Goal: Task Accomplishment & Management: Complete application form

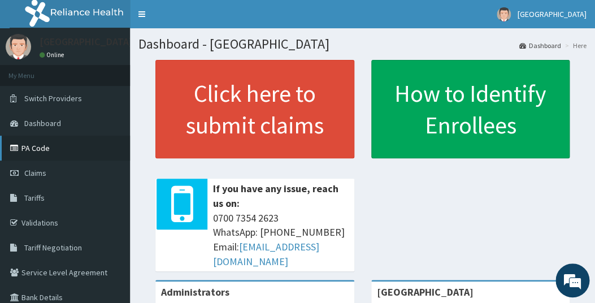
click at [41, 146] on link "PA Code" at bounding box center [65, 148] width 130 height 25
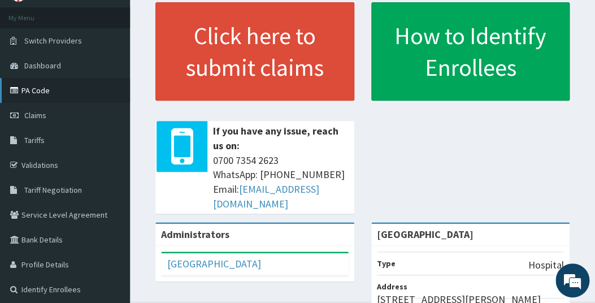
scroll to position [59, 0]
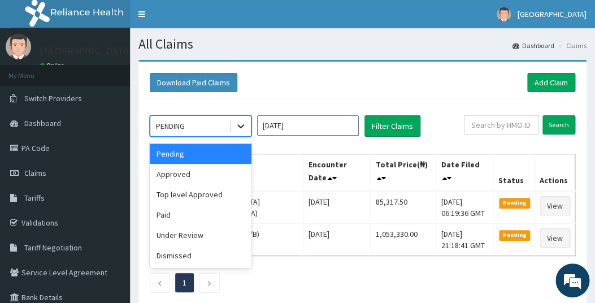
click at [244, 126] on icon at bounding box center [240, 125] width 11 height 11
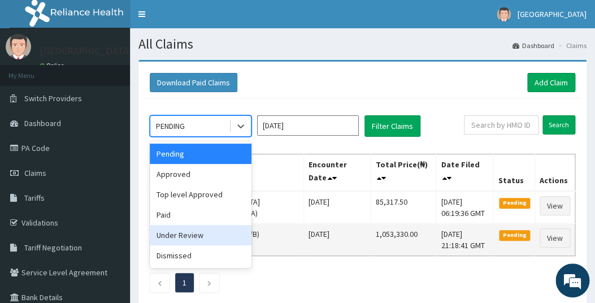
click at [196, 234] on div "Under Review" at bounding box center [201, 235] width 102 height 20
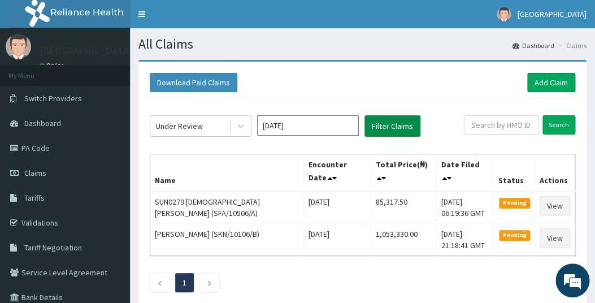
click at [386, 126] on button "Filter Claims" at bounding box center [393, 125] width 56 height 21
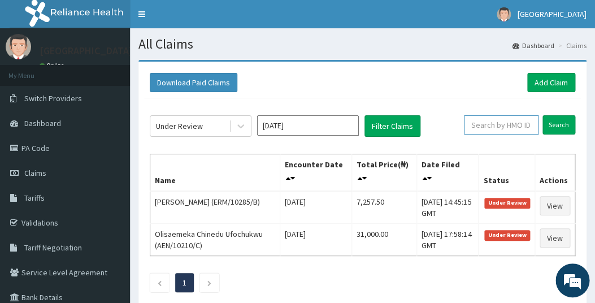
click at [521, 122] on input "text" at bounding box center [501, 124] width 75 height 19
type input "ERM/10033/D"
click at [557, 124] on input "Search" at bounding box center [559, 124] width 33 height 19
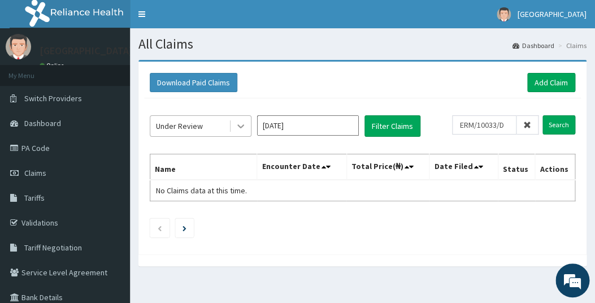
click at [243, 126] on icon at bounding box center [240, 127] width 7 height 4
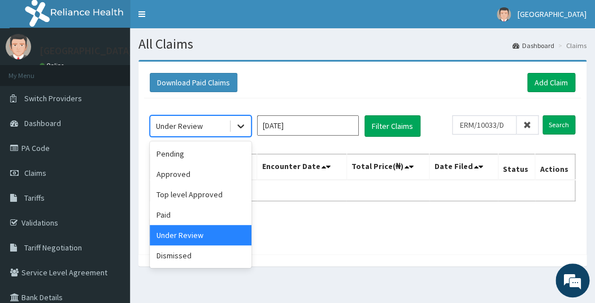
click at [243, 126] on icon at bounding box center [240, 127] width 7 height 4
click at [244, 129] on icon at bounding box center [240, 125] width 11 height 11
click at [163, 214] on div "Paid" at bounding box center [201, 215] width 102 height 20
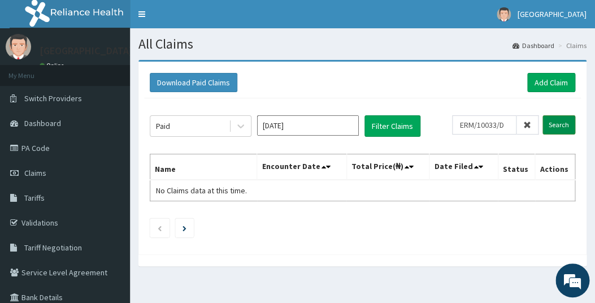
click at [556, 125] on input "Search" at bounding box center [559, 124] width 33 height 19
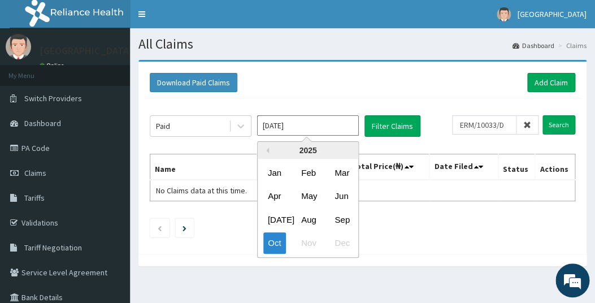
click at [328, 126] on input "Oct 2025" at bounding box center [308, 125] width 102 height 20
click at [341, 222] on div "Sep" at bounding box center [341, 219] width 23 height 21
type input "[DATE]"
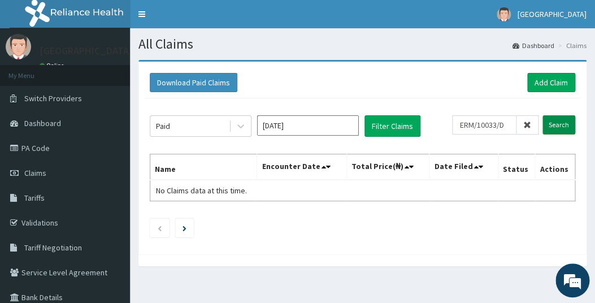
click at [561, 126] on input "Search" at bounding box center [559, 124] width 33 height 19
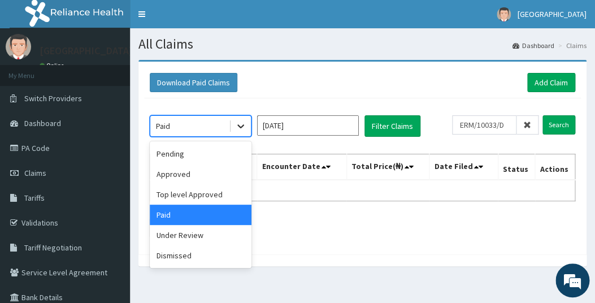
click at [242, 126] on icon at bounding box center [240, 127] width 7 height 4
click at [189, 172] on div "Approved" at bounding box center [201, 174] width 102 height 20
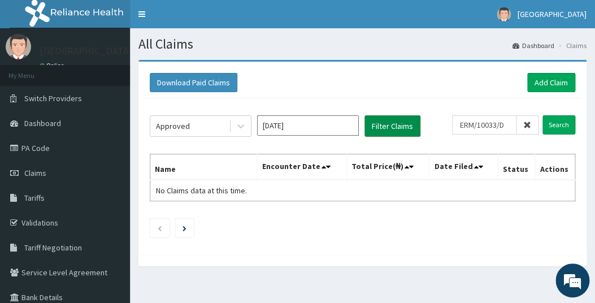
click at [397, 123] on button "Filter Claims" at bounding box center [393, 125] width 56 height 21
click at [383, 124] on button "Filter Claims" at bounding box center [393, 125] width 56 height 21
click at [560, 124] on input "Search" at bounding box center [559, 124] width 33 height 19
click at [547, 81] on link "Add Claim" at bounding box center [552, 82] width 48 height 19
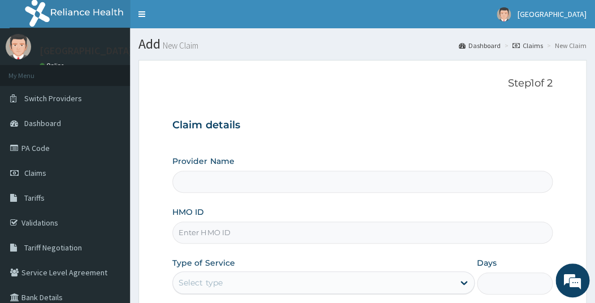
type input "[GEOGRAPHIC_DATA]"
click at [232, 228] on input "HMO ID" at bounding box center [362, 233] width 380 height 22
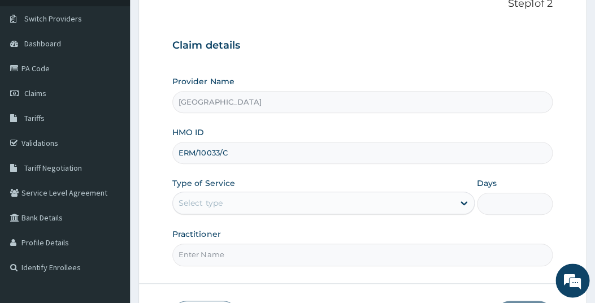
scroll to position [80, 0]
type input "ERM/10033/C"
click at [251, 206] on div "Select type" at bounding box center [313, 202] width 281 height 18
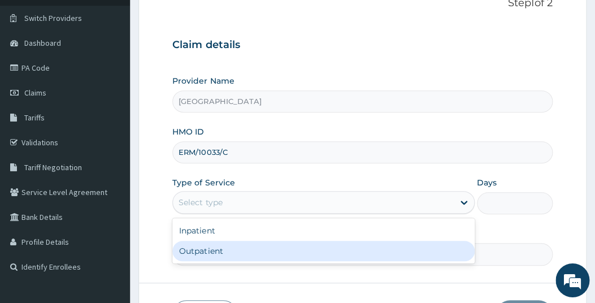
click at [214, 249] on div "Outpatient" at bounding box center [323, 251] width 302 height 20
type input "1"
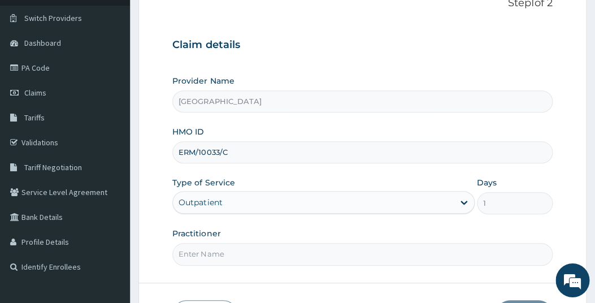
click at [302, 253] on input "Practitioner" at bounding box center [362, 254] width 380 height 22
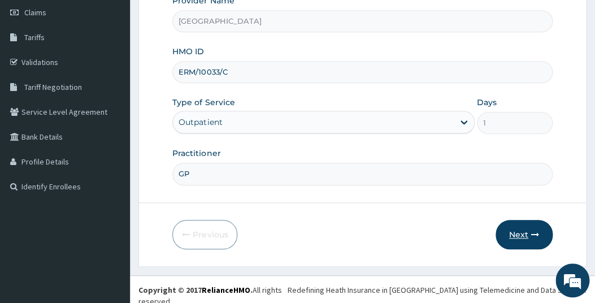
type input "GP"
click at [515, 225] on button "Next" at bounding box center [524, 234] width 57 height 29
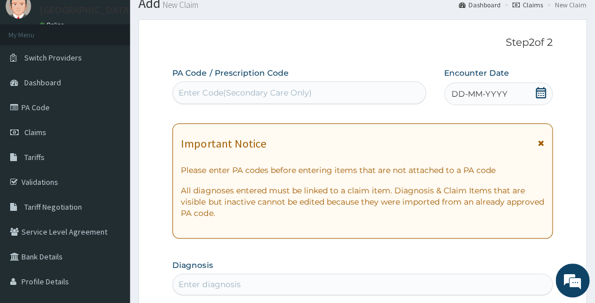
scroll to position [23, 0]
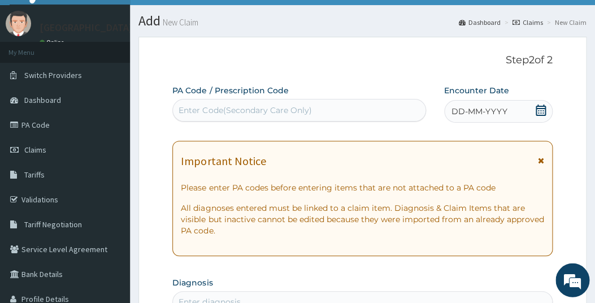
click at [539, 111] on icon at bounding box center [540, 110] width 11 height 11
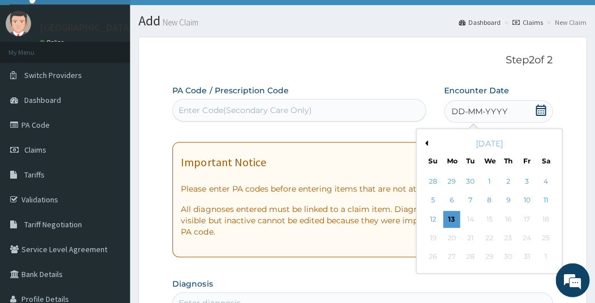
click at [426, 141] on button "Previous Month" at bounding box center [425, 143] width 6 height 6
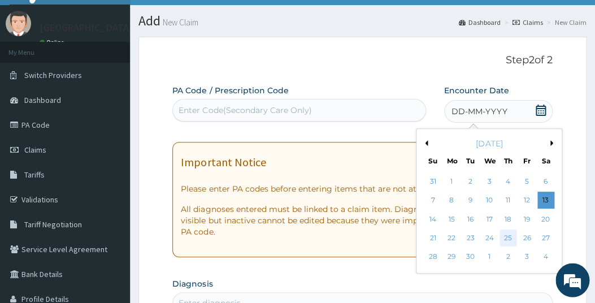
click at [511, 236] on div "25" at bounding box center [507, 238] width 17 height 17
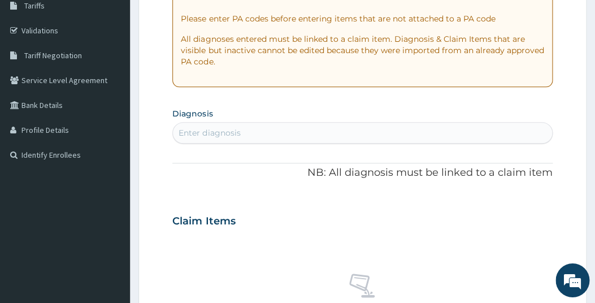
scroll to position [209, 0]
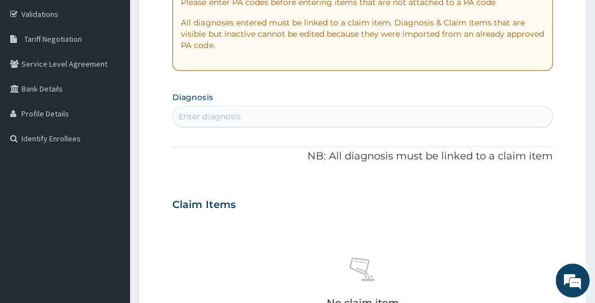
click at [297, 115] on div "Enter diagnosis" at bounding box center [362, 116] width 379 height 18
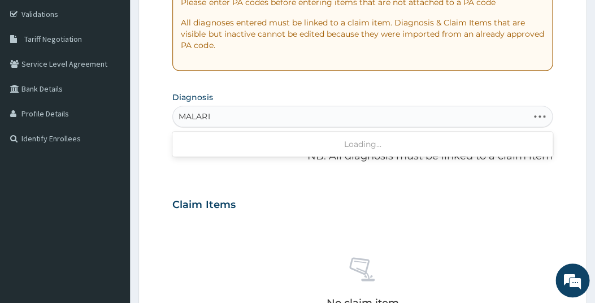
type input "MALARIA"
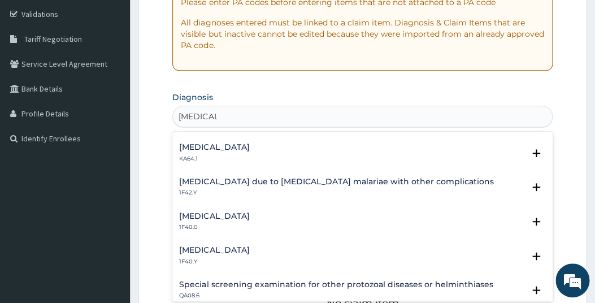
scroll to position [308, 0]
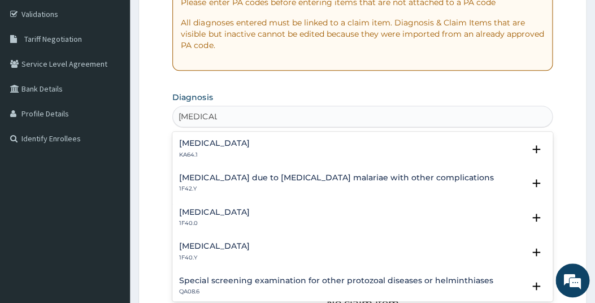
click at [249, 250] on h4 "Other severe and complicated Plasmodium falciparum malaria" at bounding box center [214, 246] width 70 height 8
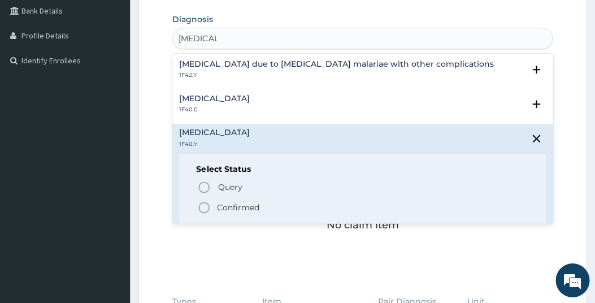
scroll to position [365, 0]
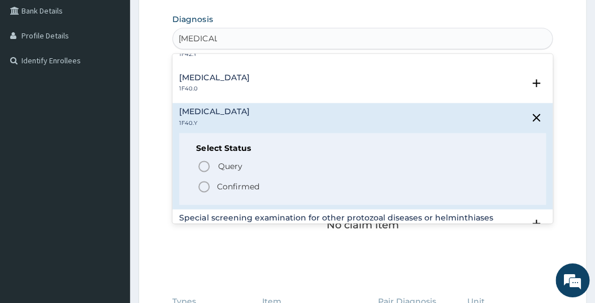
click at [195, 182] on div "Select Status Query Query covers suspected (?), Keep in view (kiv), Ruled out (…" at bounding box center [362, 169] width 366 height 72
click at [209, 185] on circle "status option filled" at bounding box center [204, 187] width 10 height 10
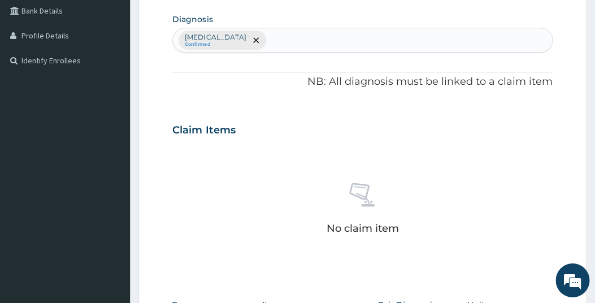
type input "E"
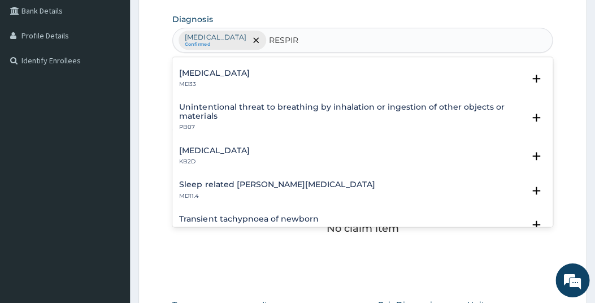
scroll to position [461, 0]
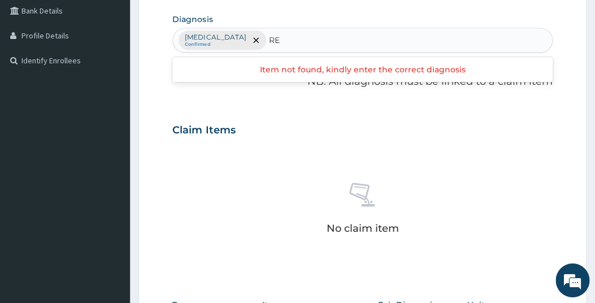
type input "R"
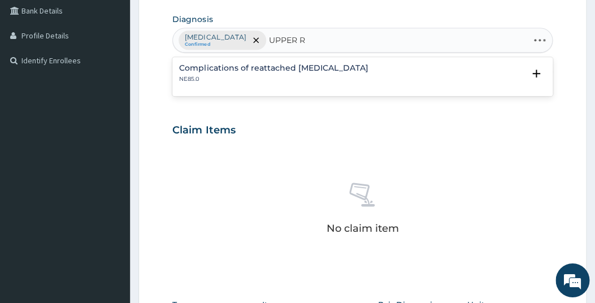
type input "UPPER"
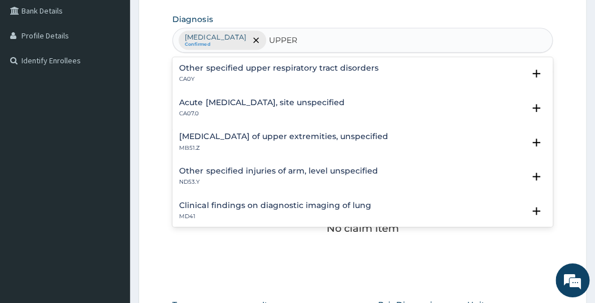
click at [286, 97] on div "Acute upper respiratory infection, site unspecified CA07.0 Select Status Query …" at bounding box center [362, 111] width 380 height 34
click at [283, 103] on h4 "Acute upper respiratory infection, site unspecified" at bounding box center [261, 103] width 165 height 8
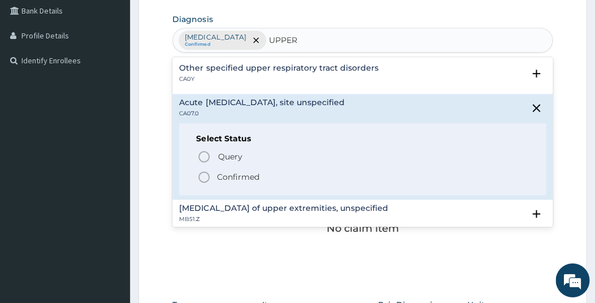
click at [209, 176] on circle "status option filled" at bounding box center [204, 177] width 10 height 10
click at [209, 176] on div "No claim item" at bounding box center [362, 211] width 380 height 130
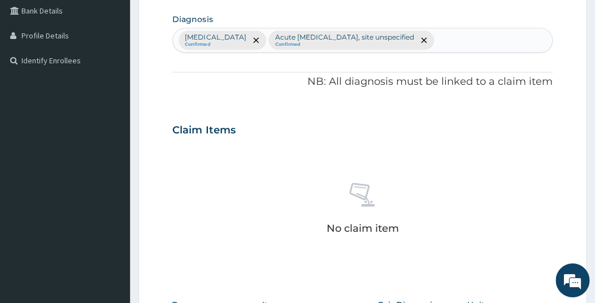
click at [386, 53] on div "Other severe and complicated Plasmodium falciparum malaria Confirmed Acute uppe…" at bounding box center [362, 41] width 379 height 24
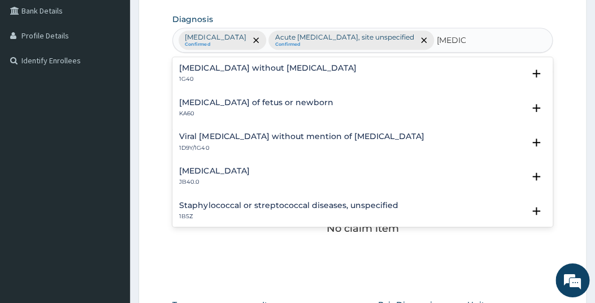
click at [206, 176] on h4 "[MEDICAL_DATA]" at bounding box center [214, 171] width 70 height 8
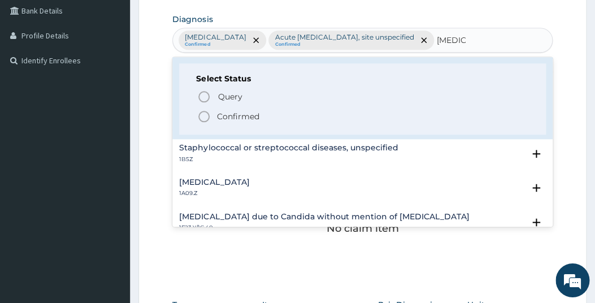
scroll to position [158, 0]
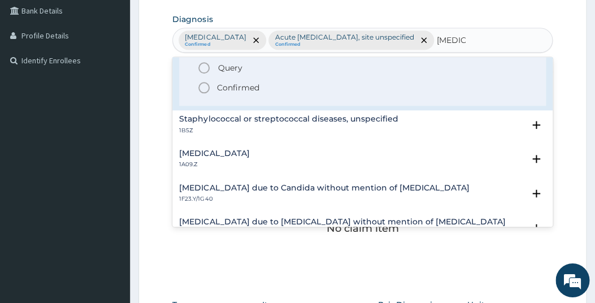
click at [196, 107] on div "Select Status Query Query covers suspected (?), Keep in view (kiv), Ruled out (…" at bounding box center [362, 71] width 366 height 72
type input "SEPSIS"
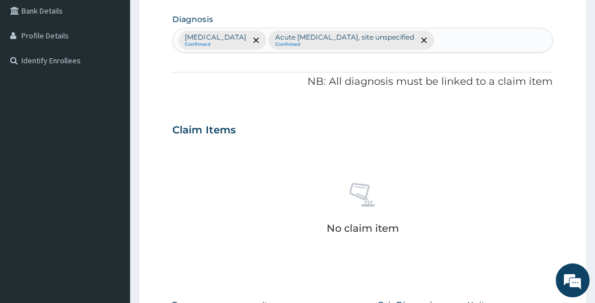
click at [568, 155] on form "Step 2 of 2 PA Code / Prescription Code Enter Code(Secondary Care Only) Encount…" at bounding box center [363, 144] width 448 height 740
click at [378, 53] on div "Other severe and complicated Plasmodium falciparum malaria Confirmed Acute uppe…" at bounding box center [362, 41] width 379 height 24
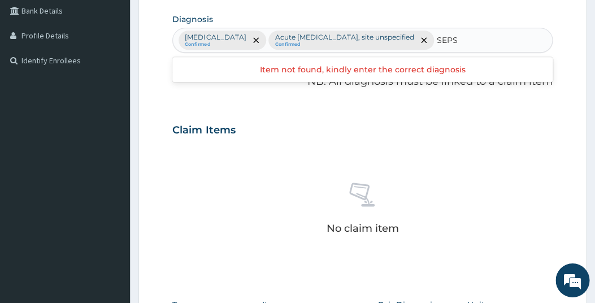
type input "SEPSI"
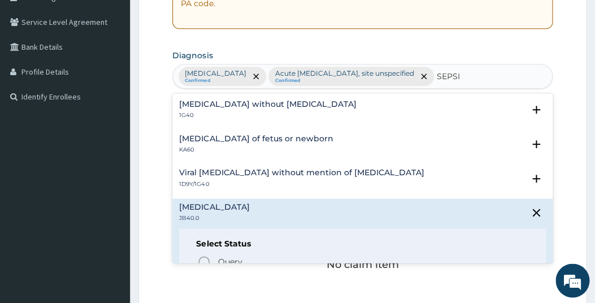
scroll to position [227, 0]
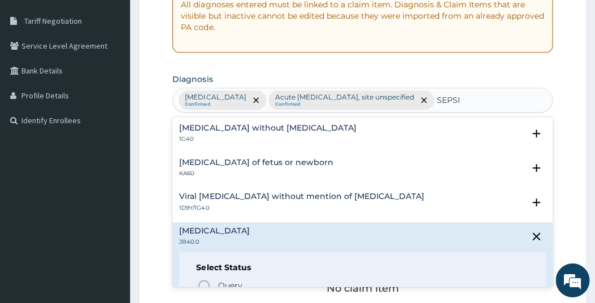
click at [227, 235] on h4 "Puerperal sepsis" at bounding box center [214, 231] width 70 height 8
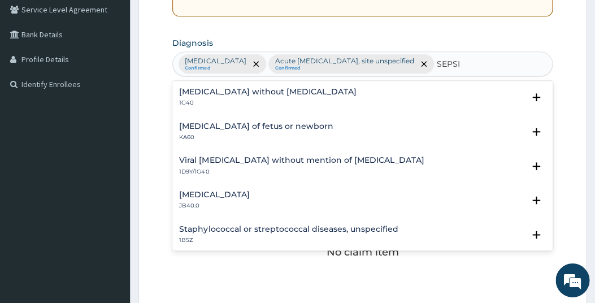
scroll to position [206, 0]
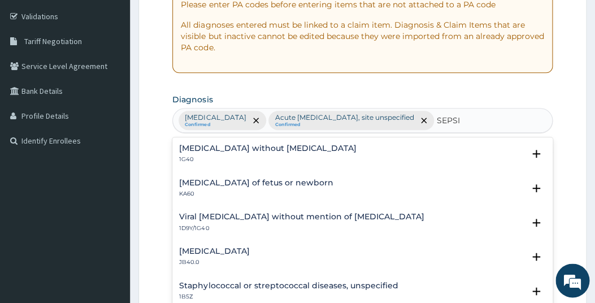
click at [199, 267] on div "Puerperal sepsis JB40.0" at bounding box center [214, 257] width 70 height 20
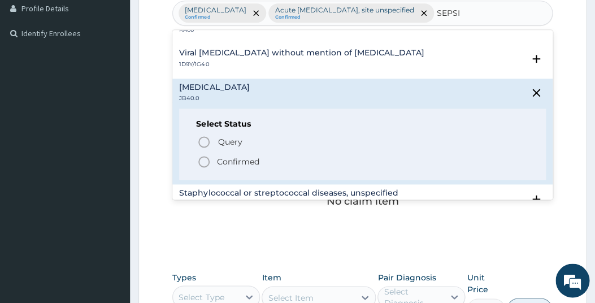
scroll to position [262, 0]
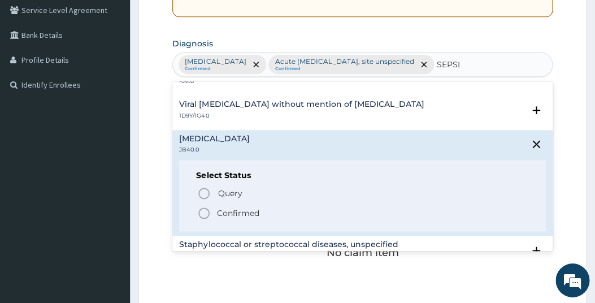
click at [243, 231] on div "Select Status Query Query covers suspected (?), Keep in view (kiv), Ruled out (…" at bounding box center [362, 196] width 366 height 72
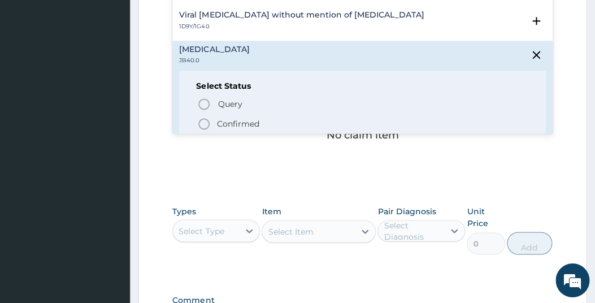
scroll to position [57, 0]
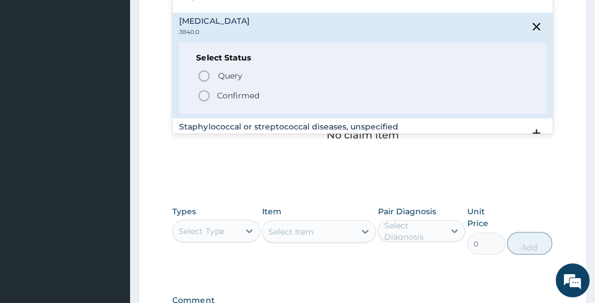
click at [200, 101] on circle "status option filled" at bounding box center [204, 96] width 10 height 10
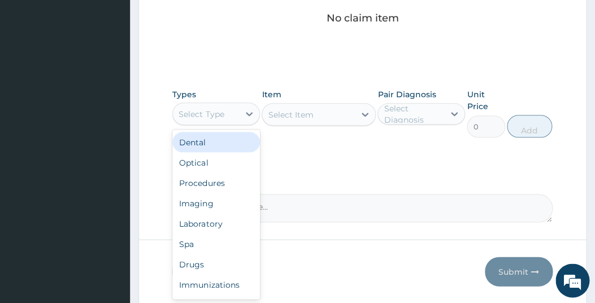
click at [236, 123] on div "Select Type" at bounding box center [206, 114] width 66 height 18
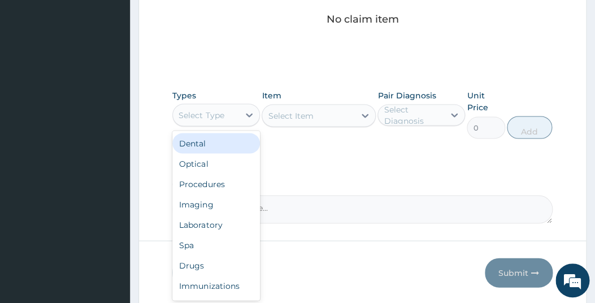
scroll to position [497, 0]
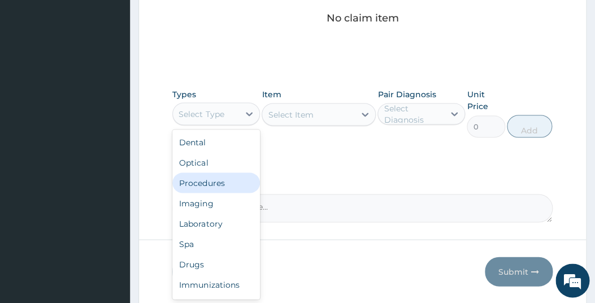
click at [205, 193] on div "Procedures" at bounding box center [216, 182] width 88 height 20
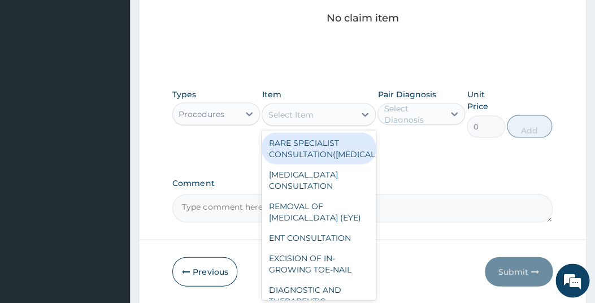
click at [306, 120] on div "Select Item" at bounding box center [290, 114] width 45 height 11
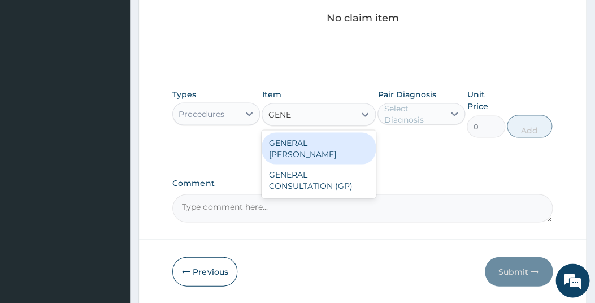
type input "GENER"
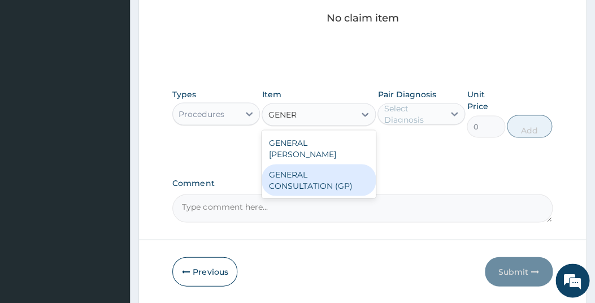
click at [296, 193] on div "GENERAL CONSULTATION (GP)" at bounding box center [319, 180] width 114 height 32
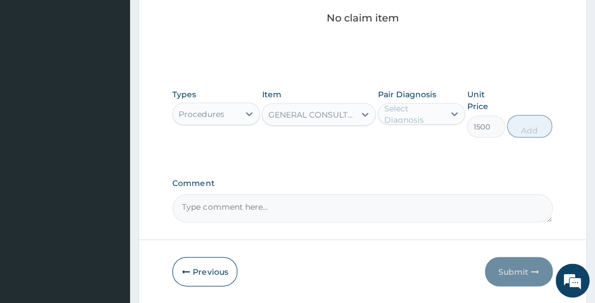
type input "1500"
click at [459, 119] on icon at bounding box center [454, 113] width 11 height 11
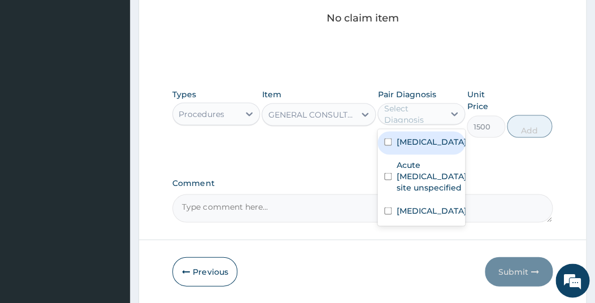
click at [388, 145] on input "checkbox" at bounding box center [387, 141] width 7 height 7
checkbox input "true"
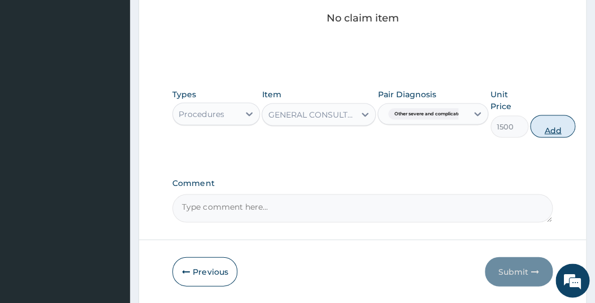
click at [547, 144] on div "Types Procedures Item GENERAL CONSULTATION (GP) Pair Diagnosis Other severe and…" at bounding box center [362, 121] width 380 height 77
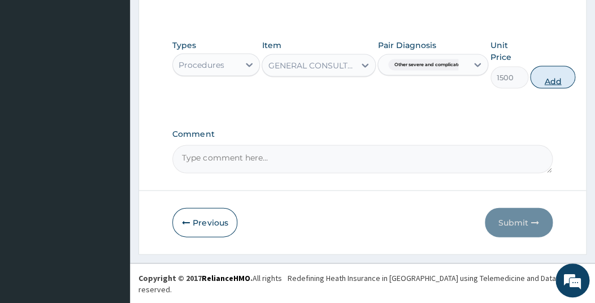
click at [551, 88] on button "Add" at bounding box center [552, 77] width 45 height 23
type input "0"
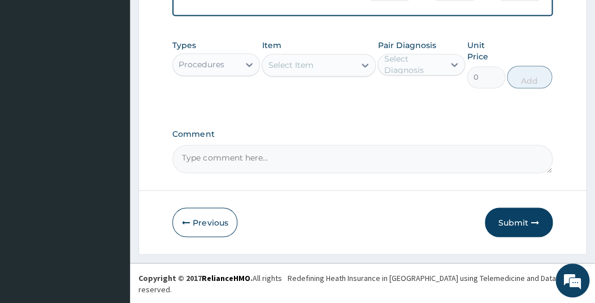
scroll to position [351, 0]
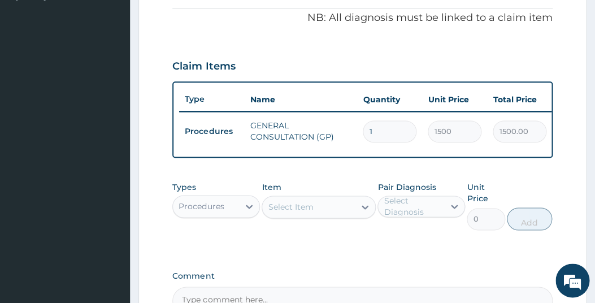
click at [102, 295] on aside "Meridian Hospital Online My Menu Switch Providers Dashboard PA Code Claims Tari…" at bounding box center [65, 46] width 130 height 795
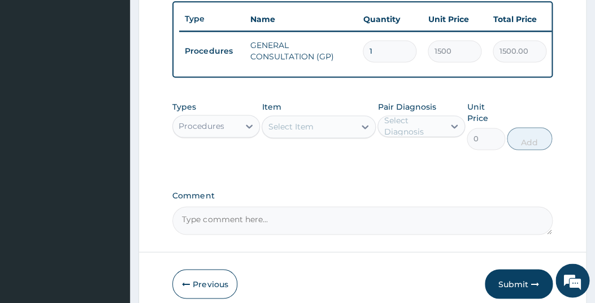
scroll to position [469, 0]
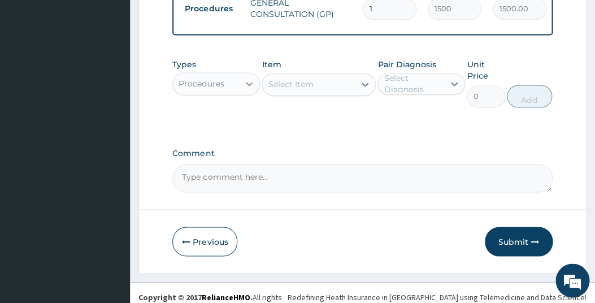
click at [243, 94] on div at bounding box center [249, 84] width 20 height 20
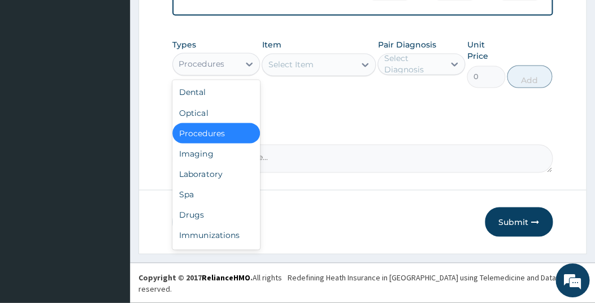
scroll to position [509, 0]
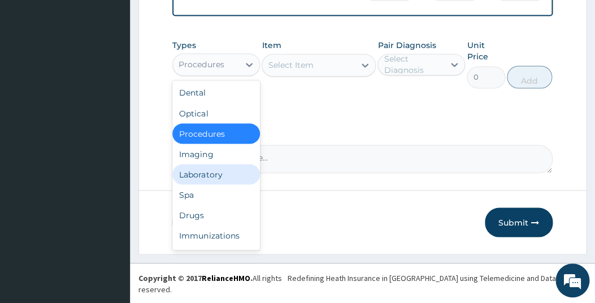
click at [205, 184] on div "Laboratory" at bounding box center [216, 174] width 88 height 20
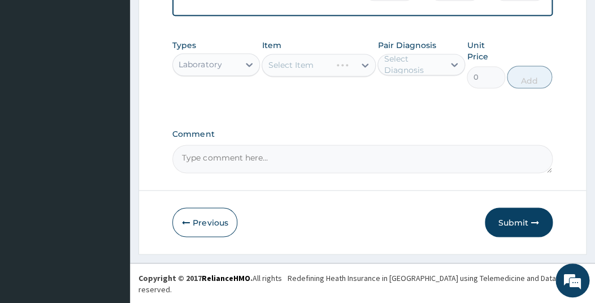
click at [315, 76] on div "Select Item" at bounding box center [319, 65] width 114 height 23
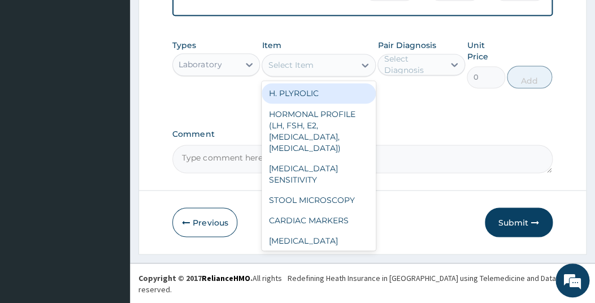
click at [344, 74] on div "Select Item" at bounding box center [308, 65] width 93 height 18
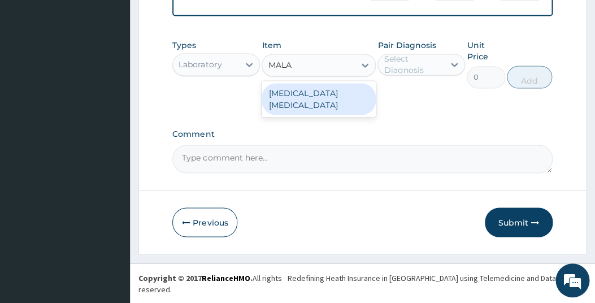
type input "MALA"
click at [315, 88] on div "Item option GENERAL CONSULTATION (GP), selected. option MALARIA PARASITE focuse…" at bounding box center [319, 64] width 114 height 49
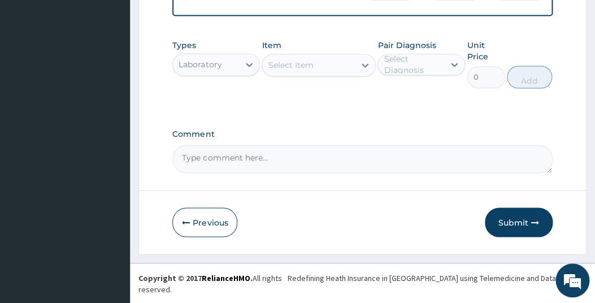
click at [338, 74] on div "Select Item" at bounding box center [308, 65] width 93 height 18
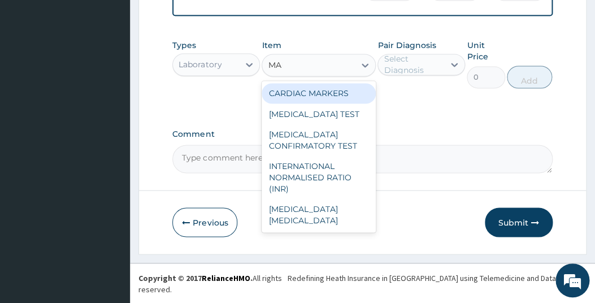
type input "MALA"
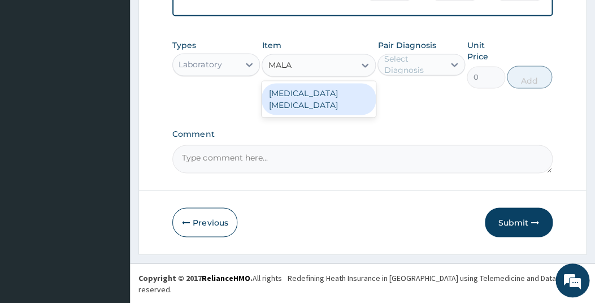
click at [326, 106] on div "MALARIA PARASITE" at bounding box center [319, 99] width 114 height 32
type input "800"
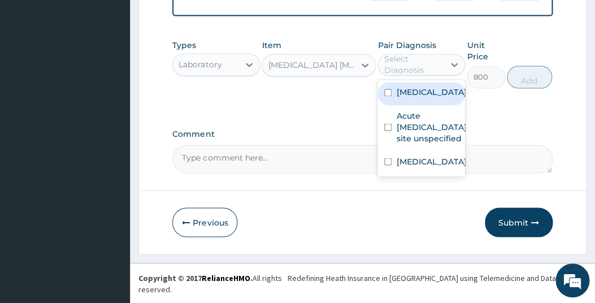
click at [431, 75] on div "Select Diagnosis" at bounding box center [422, 64] width 88 height 21
click at [389, 96] on input "checkbox" at bounding box center [387, 92] width 7 height 7
checkbox input "true"
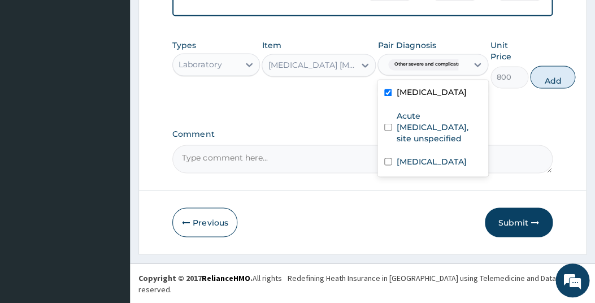
click at [539, 88] on button "Add" at bounding box center [552, 77] width 45 height 23
type input "0"
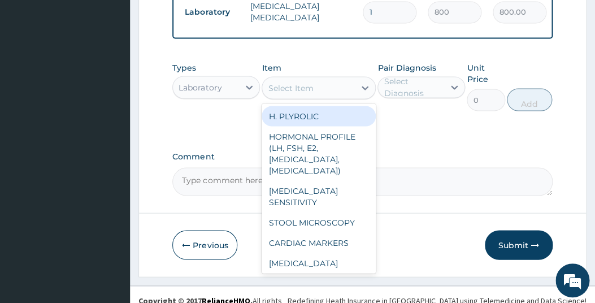
click at [313, 97] on div "Select Item" at bounding box center [308, 88] width 93 height 18
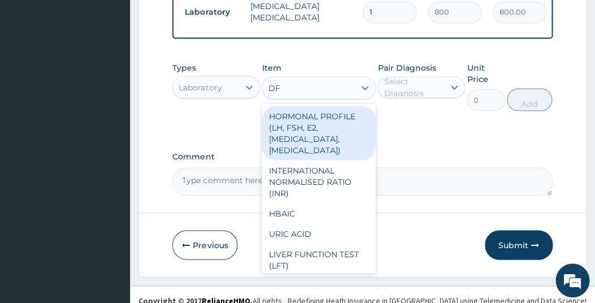
type input "D"
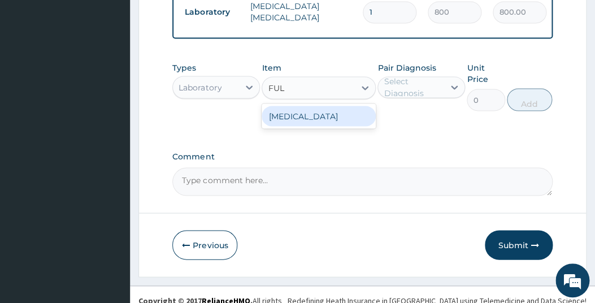
type input "FULL"
click at [336, 126] on div "FULL BLOOD COUNT" at bounding box center [319, 116] width 114 height 20
type input "1500"
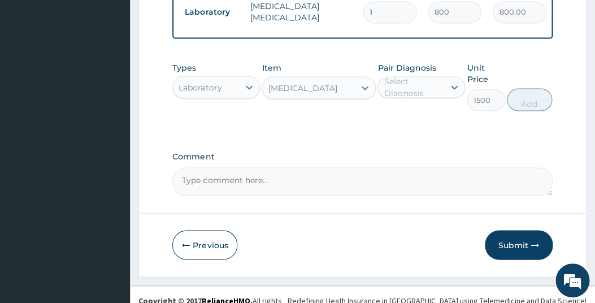
click at [437, 98] on div "Select Diagnosis" at bounding box center [413, 87] width 59 height 23
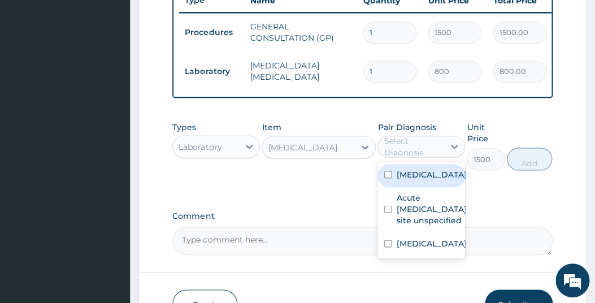
scroll to position [548, 0]
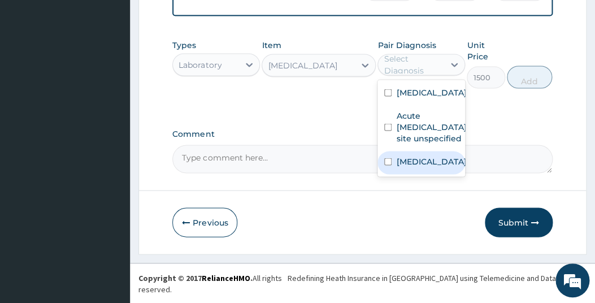
click at [389, 165] on input "checkbox" at bounding box center [387, 161] width 7 height 7
checkbox input "true"
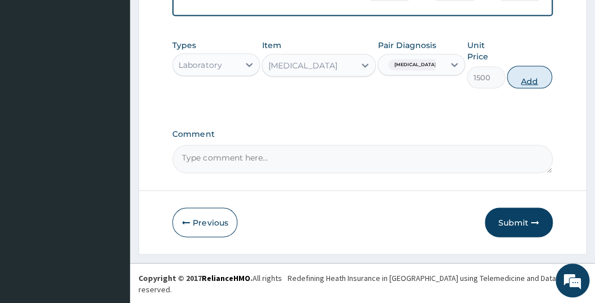
click at [524, 88] on button "Add" at bounding box center [529, 77] width 45 height 23
type input "0"
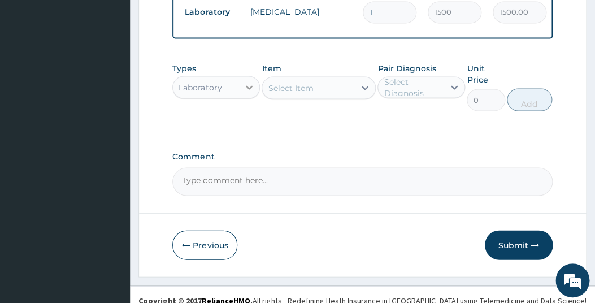
click at [249, 89] on icon at bounding box center [249, 87] width 7 height 4
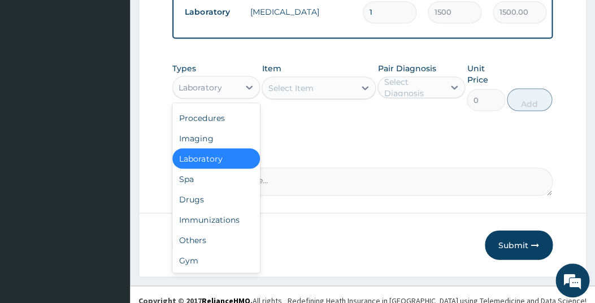
scroll to position [38, 0]
click at [194, 209] on div "Drugs" at bounding box center [216, 199] width 88 height 20
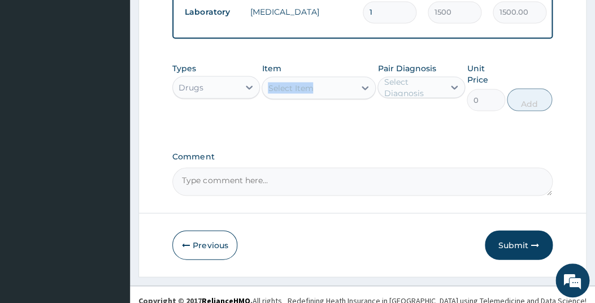
drag, startPoint x: 309, startPoint y: 105, endPoint x: 310, endPoint y: 115, distance: 10.2
click at [309, 111] on div "Item Select Item" at bounding box center [319, 86] width 114 height 49
click at [332, 97] on div "Select Item" at bounding box center [308, 88] width 93 height 18
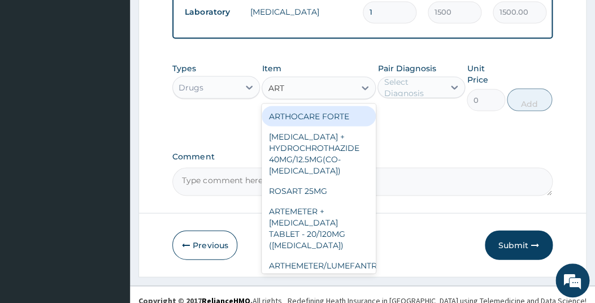
type input "ARTE"
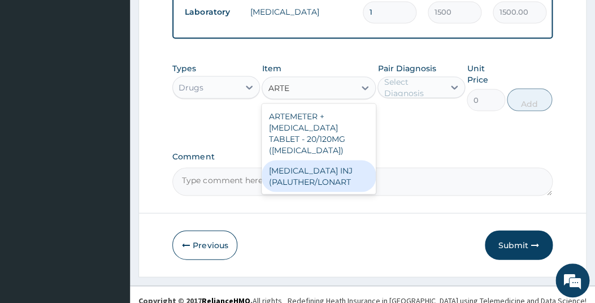
click at [309, 188] on div "ARTEMETHER INJ (PALUTHER/LONART" at bounding box center [319, 176] width 114 height 32
type input "500"
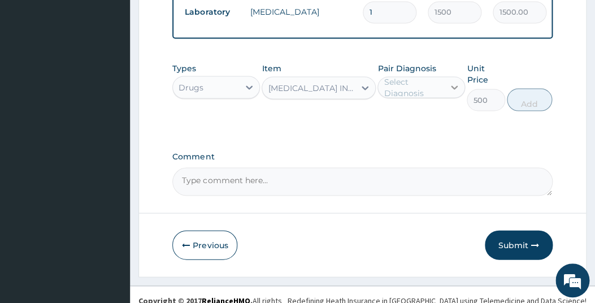
click at [455, 93] on icon at bounding box center [454, 86] width 11 height 11
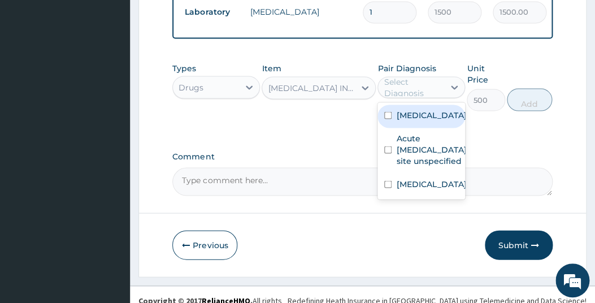
click at [494, 133] on div "Types Drugs Item ARTEMETHER INJ (PALUTHER/LONART Pair Diagnosis option Puerpera…" at bounding box center [362, 95] width 380 height 77
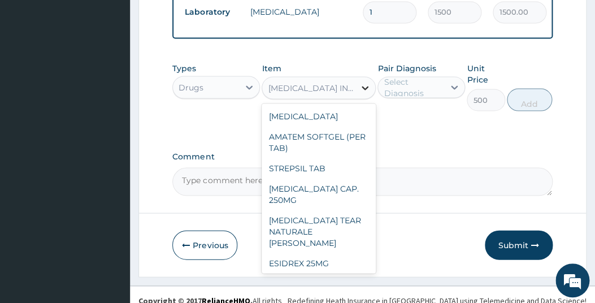
click at [366, 93] on icon at bounding box center [365, 87] width 11 height 11
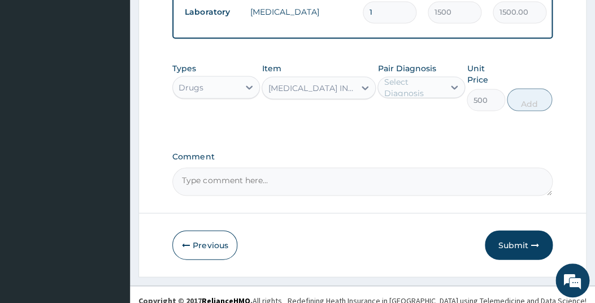
click at [284, 97] on div "ARTEMETHER INJ (PALUTHER/LONART" at bounding box center [308, 88] width 93 height 18
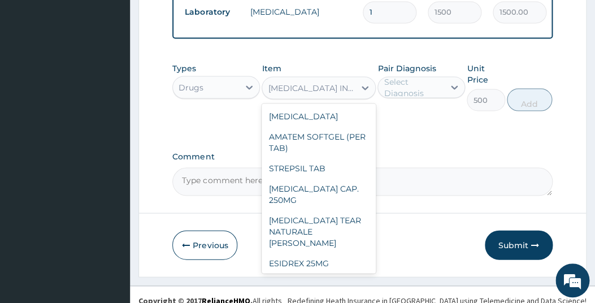
click at [287, 93] on div "ARTEMETHER INJ (PALUTHER/LONART" at bounding box center [312, 87] width 88 height 11
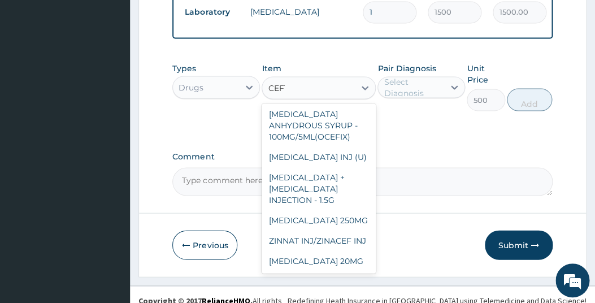
scroll to position [0, 0]
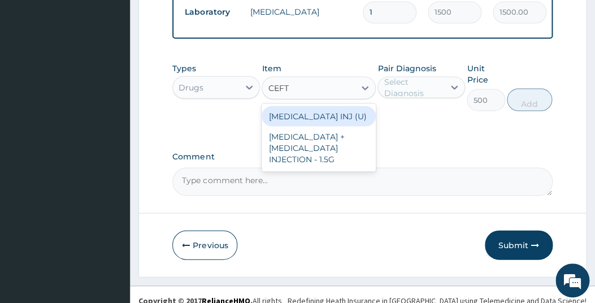
type input "CEFTR"
click at [318, 126] on div "CEFTRIAXONE INJ (U)" at bounding box center [319, 116] width 114 height 20
type input "1000"
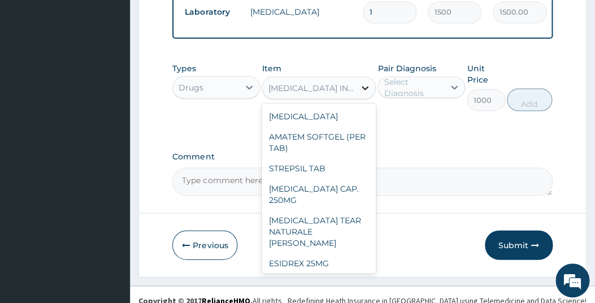
click at [368, 93] on icon at bounding box center [365, 87] width 11 height 11
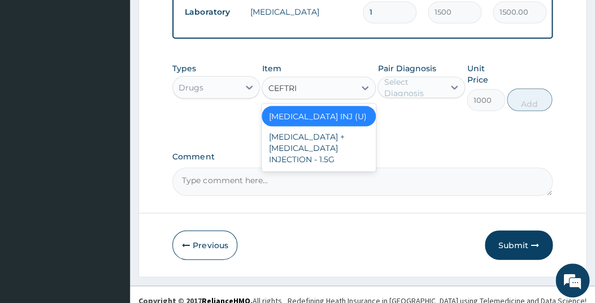
type input "CEFTRIA"
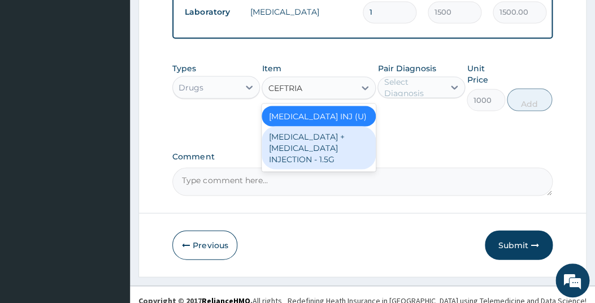
click at [291, 166] on div "CEFTRIAXONE + SULBACTAM INJECTION - 1.5G" at bounding box center [319, 147] width 114 height 43
type input "4000"
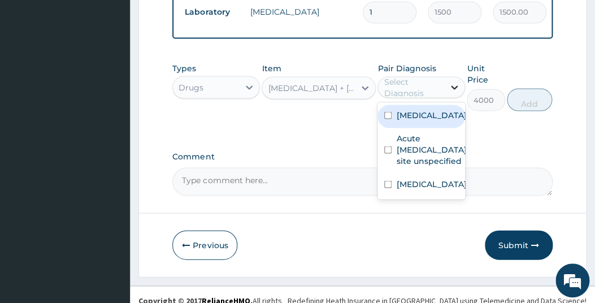
click at [451, 93] on icon at bounding box center [454, 86] width 11 height 11
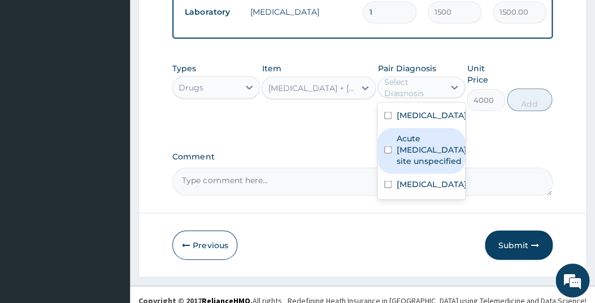
scroll to position [14, 0]
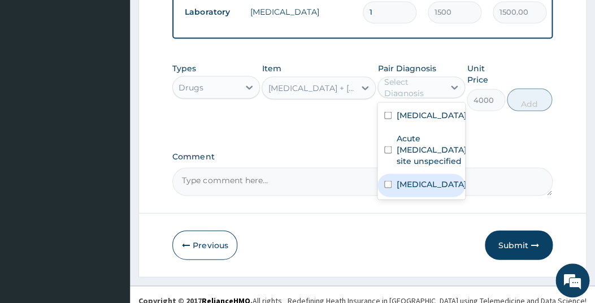
click at [389, 188] on input "checkbox" at bounding box center [387, 183] width 7 height 7
checkbox input "true"
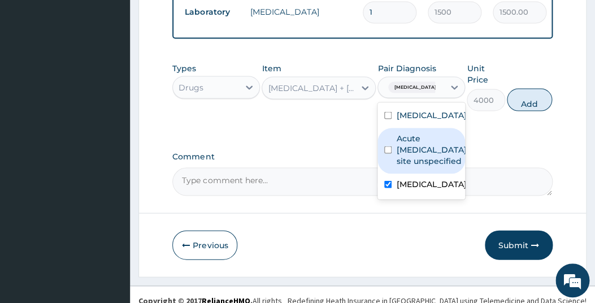
click at [389, 153] on input "checkbox" at bounding box center [387, 149] width 7 height 7
checkbox input "true"
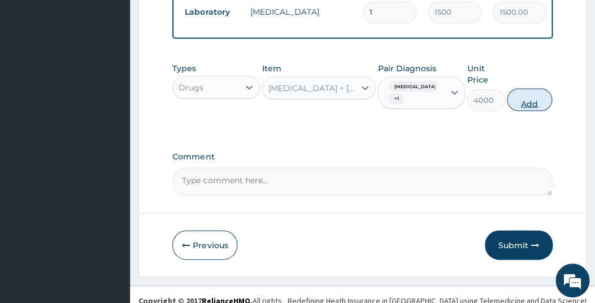
click at [526, 111] on button "Add" at bounding box center [529, 99] width 45 height 23
type input "0"
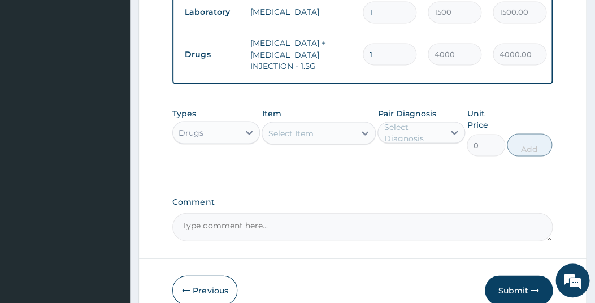
type input "0.00"
type input "2"
type input "8000.00"
type input "2"
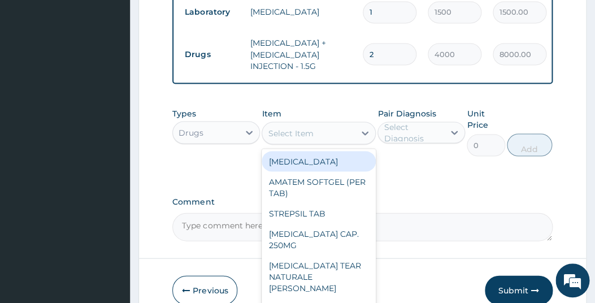
click at [330, 142] on div "Select Item" at bounding box center [308, 133] width 93 height 18
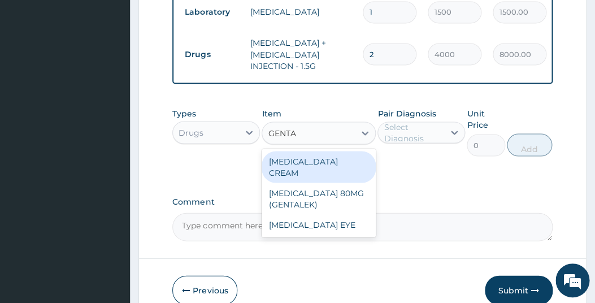
type input "GENTA"
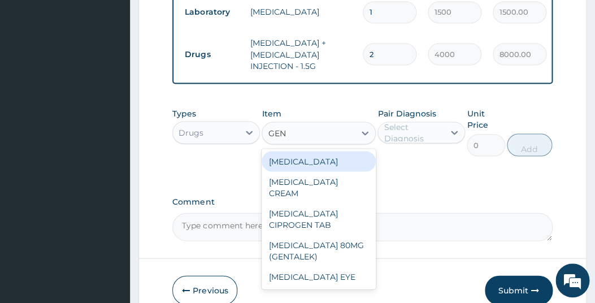
type input "GENT"
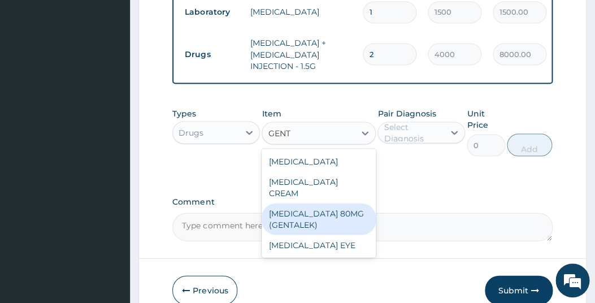
click at [296, 235] on div "GENTAMICIN 80MG (GENTALEK)" at bounding box center [319, 219] width 114 height 32
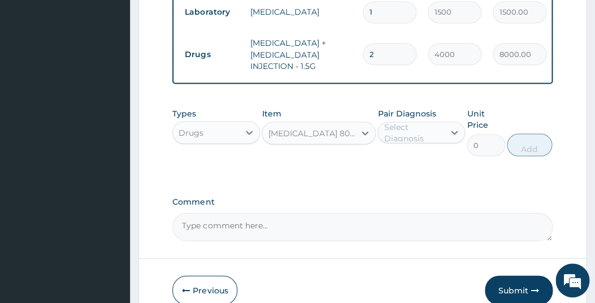
type input "110"
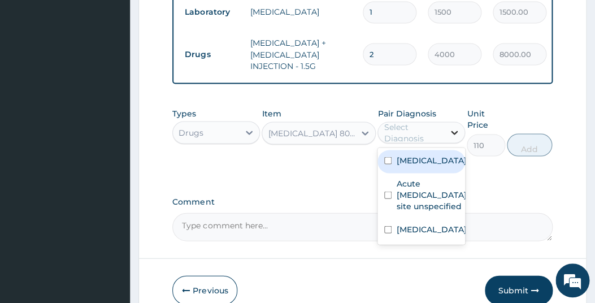
click at [455, 138] on icon at bounding box center [454, 132] width 11 height 11
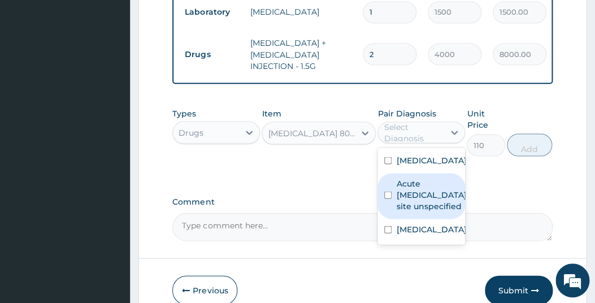
click at [391, 198] on input "checkbox" at bounding box center [387, 194] width 7 height 7
checkbox input "true"
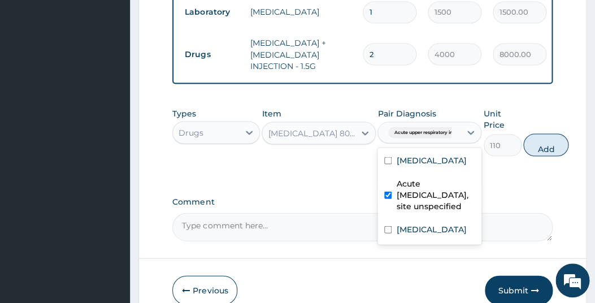
scroll to position [632, 0]
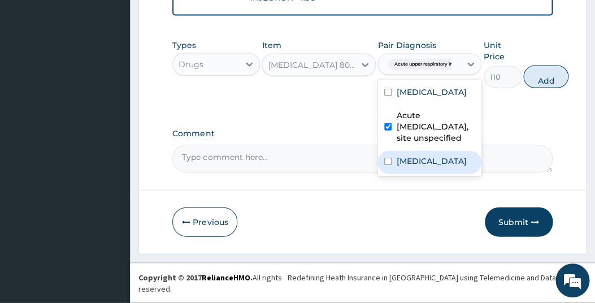
click at [390, 165] on input "checkbox" at bounding box center [387, 161] width 7 height 7
checkbox input "true"
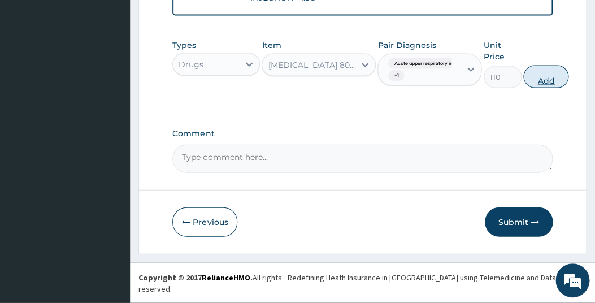
click at [546, 88] on button "Add" at bounding box center [546, 77] width 45 height 23
type input "0"
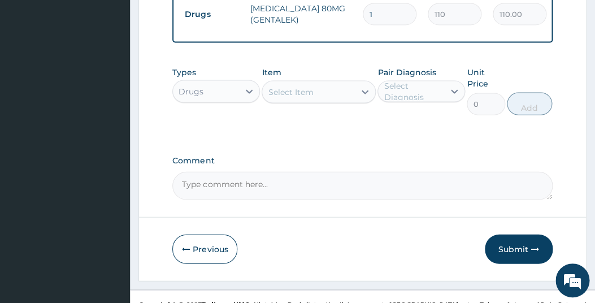
type input "0.00"
type input "3"
type input "330.00"
type input "3"
click at [304, 98] on div "Select Item" at bounding box center [290, 92] width 45 height 11
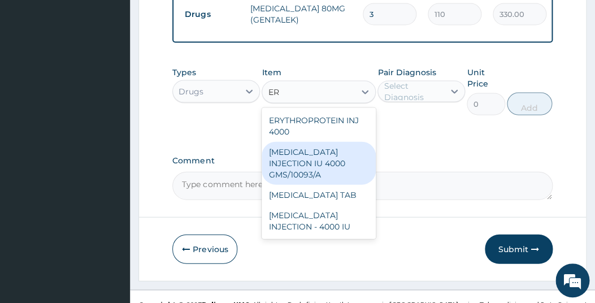
type input "E"
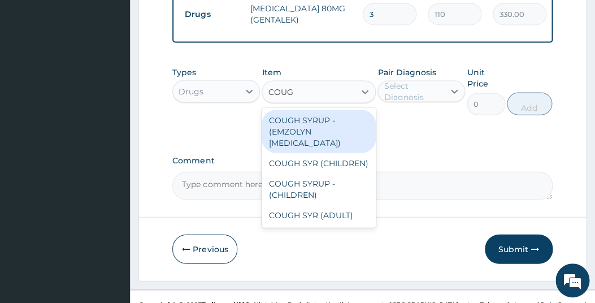
type input "COUGH"
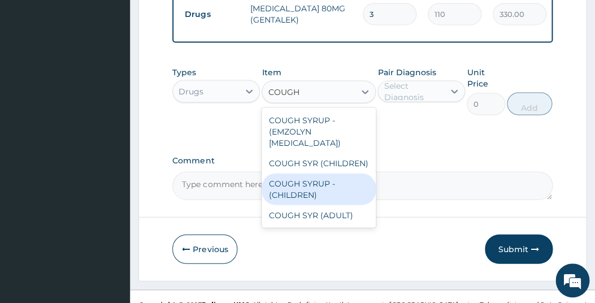
click at [312, 205] on div "COUGH SYRUP - (CHILDREN)" at bounding box center [319, 190] width 114 height 32
type input "450"
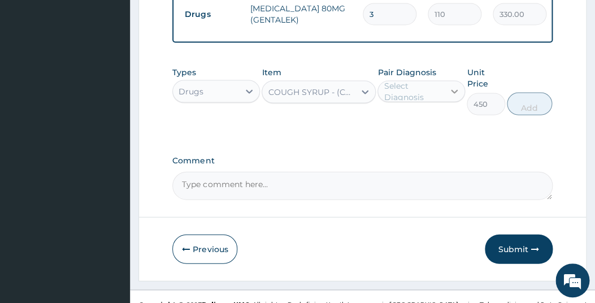
click at [447, 102] on div at bounding box center [454, 91] width 20 height 20
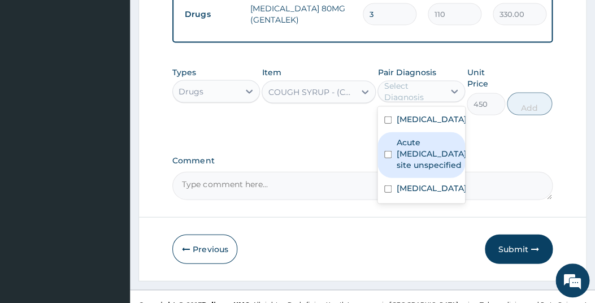
click at [388, 158] on input "checkbox" at bounding box center [387, 154] width 7 height 7
checkbox input "true"
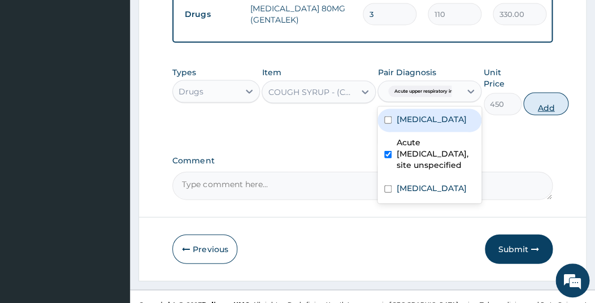
click at [551, 115] on button "Add" at bounding box center [546, 104] width 45 height 23
type input "0"
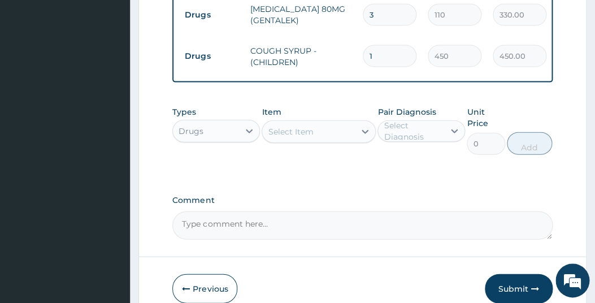
click at [300, 137] on div "Select Item" at bounding box center [290, 131] width 45 height 11
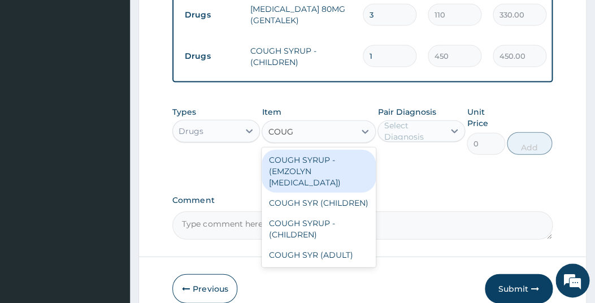
type input "COUGH"
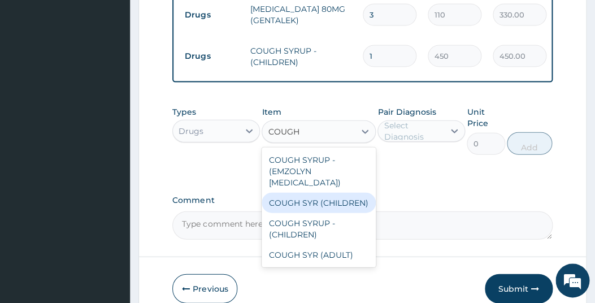
click at [325, 213] on div "COUGH SYR (CHILDREN)" at bounding box center [319, 202] width 114 height 20
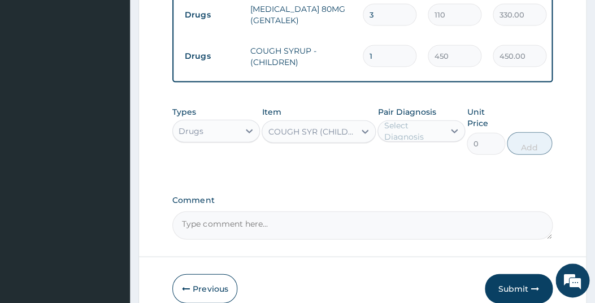
type input "210"
click at [423, 142] on div "Select Diagnosis" at bounding box center [413, 130] width 59 height 23
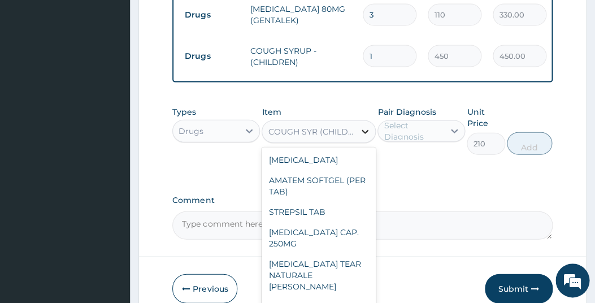
click at [361, 137] on icon at bounding box center [365, 131] width 11 height 11
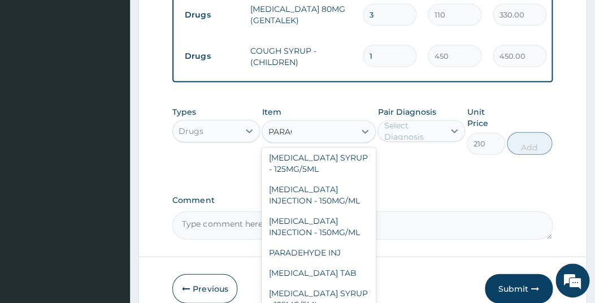
scroll to position [0, 0]
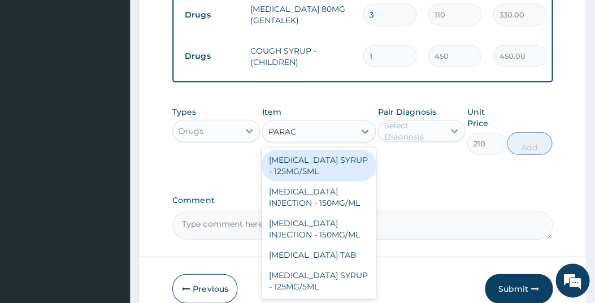
type input "PARACE"
click at [326, 181] on div "PARACETAMOL SYRUP - 125MG/5ML" at bounding box center [319, 165] width 114 height 32
type input "400"
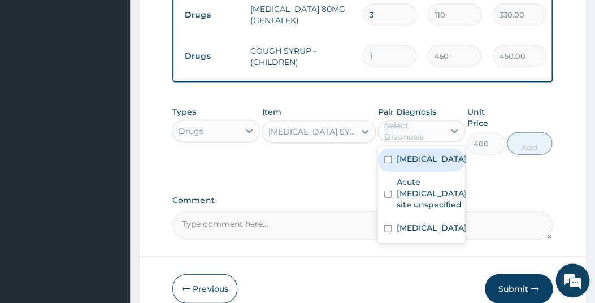
drag, startPoint x: 453, startPoint y: 157, endPoint x: 447, endPoint y: 172, distance: 16.7
click at [453, 136] on icon at bounding box center [454, 130] width 11 height 11
click at [383, 171] on div "Other severe and complicated Plasmodium falciparum malaria" at bounding box center [422, 159] width 88 height 23
checkbox input "true"
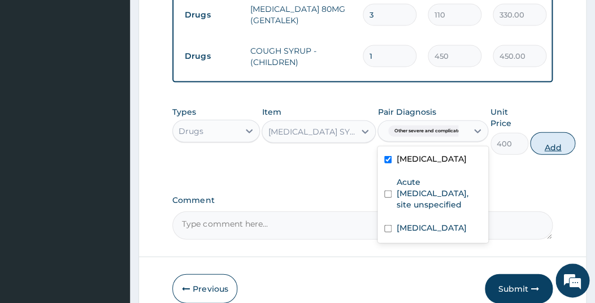
click at [563, 154] on button "Add" at bounding box center [552, 143] width 45 height 23
type input "0"
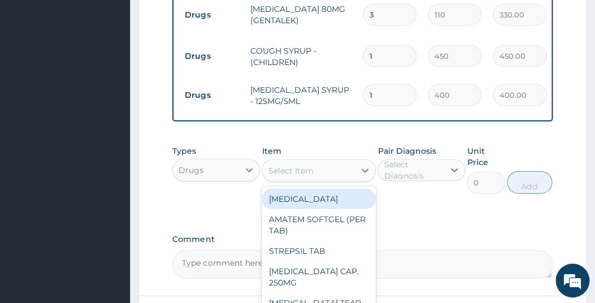
click at [293, 176] on div "Select Item" at bounding box center [290, 170] width 45 height 11
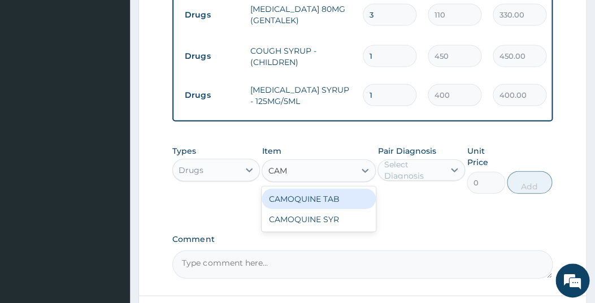
type input "CAMO"
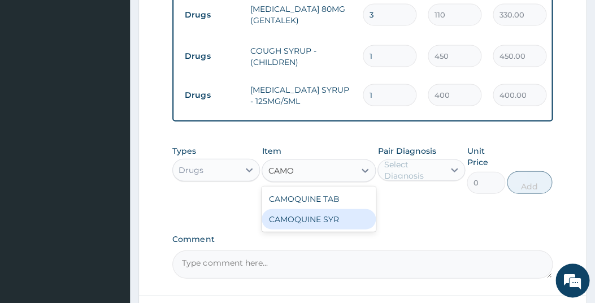
click at [321, 229] on div "CAMOQUINE SYR" at bounding box center [319, 219] width 114 height 20
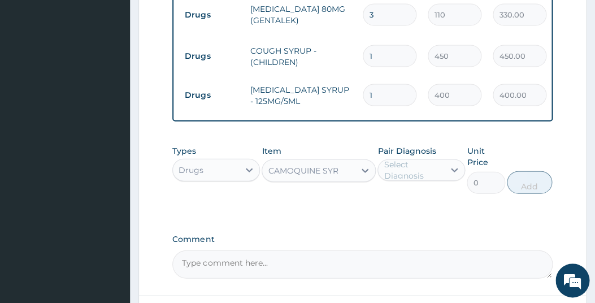
type input "450"
click at [421, 181] on div "Select Diagnosis" at bounding box center [413, 169] width 59 height 23
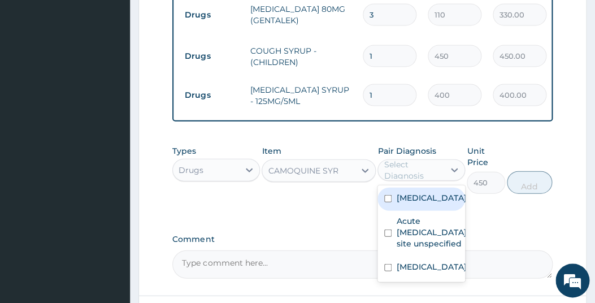
click at [391, 202] on input "checkbox" at bounding box center [387, 197] width 7 height 7
checkbox input "true"
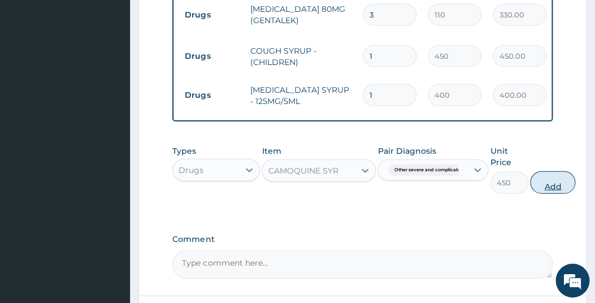
click at [552, 193] on button "Add" at bounding box center [552, 182] width 45 height 23
type input "0"
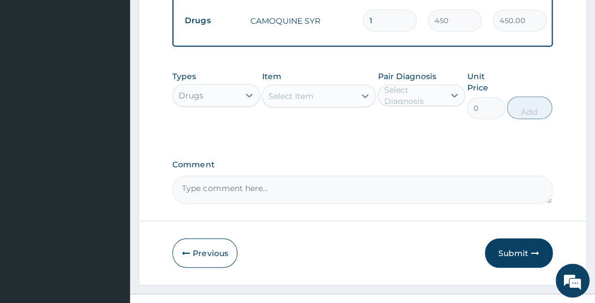
scroll to position [758, 0]
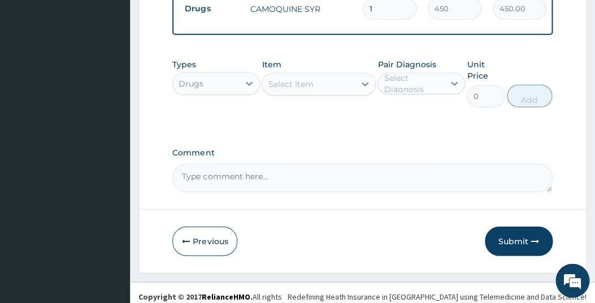
click at [318, 93] on div "Select Item" at bounding box center [308, 84] width 93 height 18
type input "ARTE"
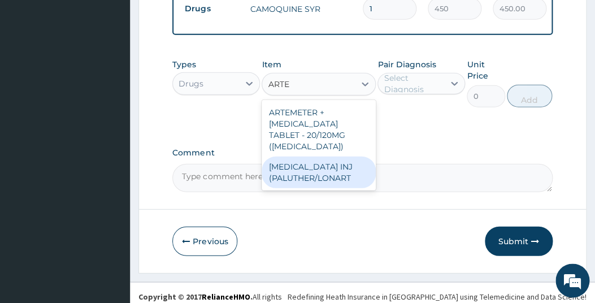
click at [299, 181] on div "ARTEMETHER INJ (PALUTHER/LONART" at bounding box center [319, 172] width 114 height 32
type input "500"
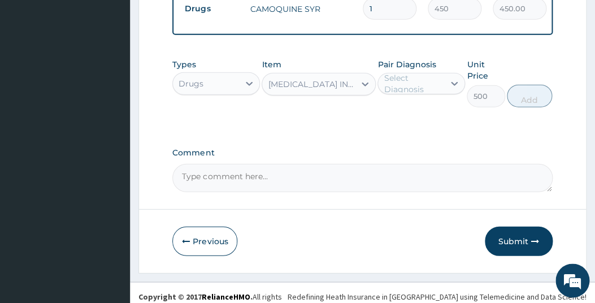
click at [433, 94] on div "Select Diagnosis" at bounding box center [413, 83] width 59 height 23
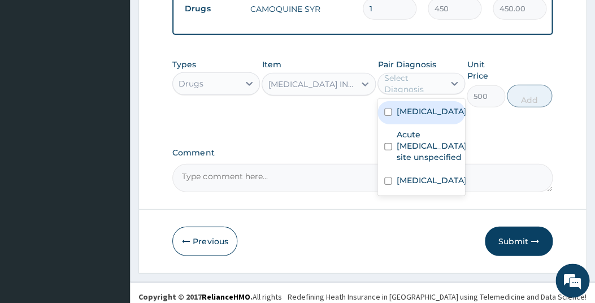
click at [416, 116] on label "Other severe and complicated Plasmodium falciparum malaria" at bounding box center [431, 110] width 70 height 11
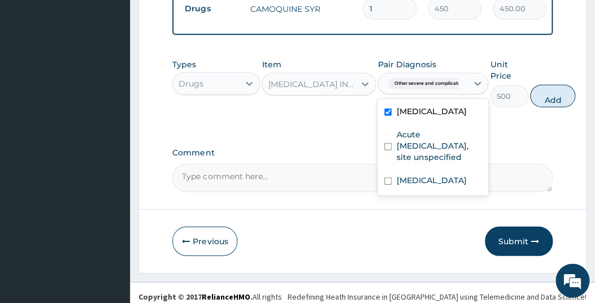
checkbox input "true"
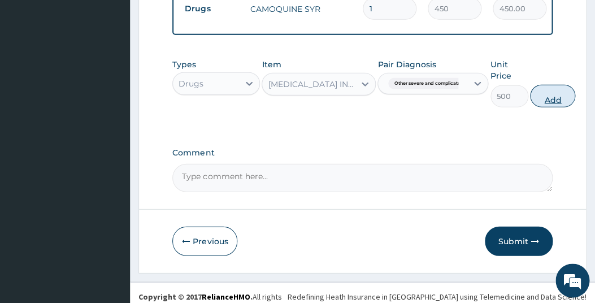
click at [549, 107] on button "Add" at bounding box center [552, 95] width 45 height 23
type input "0"
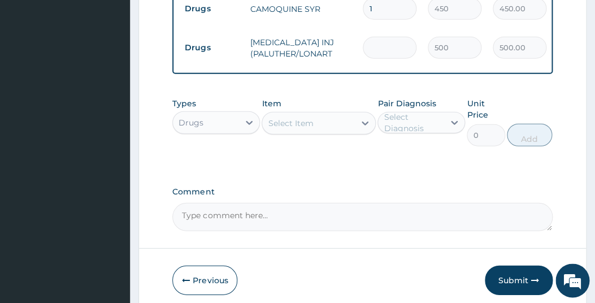
type input "0.00"
type input "3"
type input "1500.00"
type input "3"
click at [312, 128] on div "Select Item" at bounding box center [290, 122] width 45 height 11
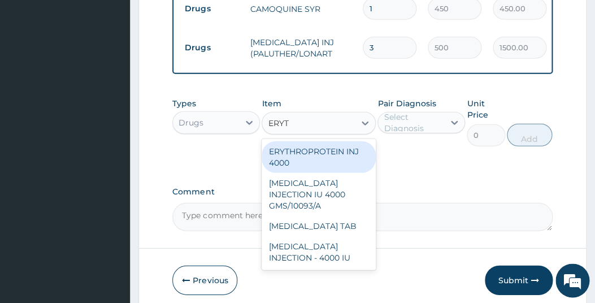
type input "ERYTH"
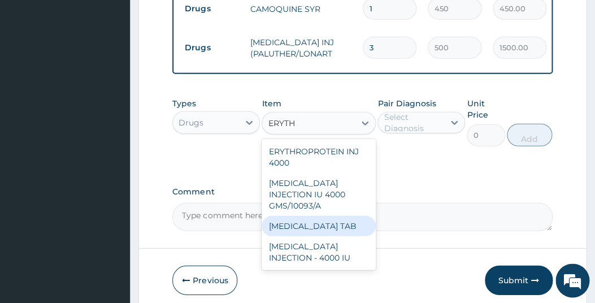
click at [306, 236] on div "ERYTHROMYCIN TAB" at bounding box center [319, 225] width 114 height 20
type input "32.5"
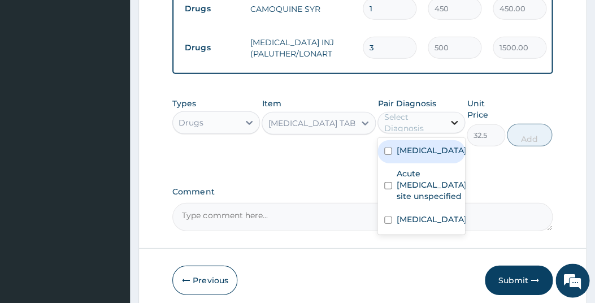
click at [452, 124] on icon at bounding box center [454, 122] width 7 height 4
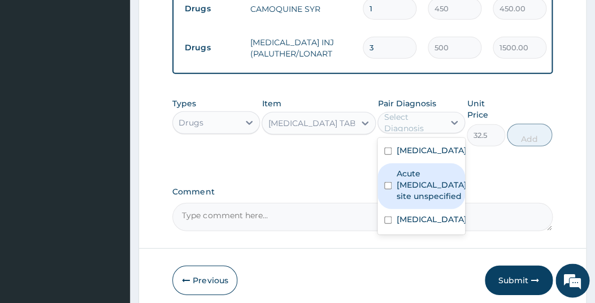
click at [393, 209] on div "Acute upper respiratory infection, site unspecified" at bounding box center [422, 186] width 88 height 46
checkbox input "true"
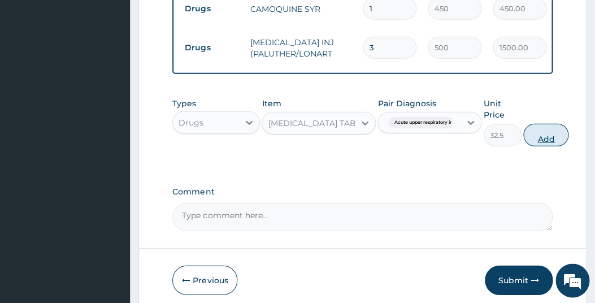
click at [542, 146] on button "Add" at bounding box center [546, 134] width 45 height 23
type input "0"
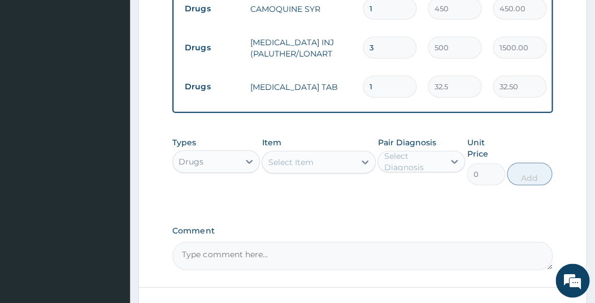
type input "15"
type input "487.50"
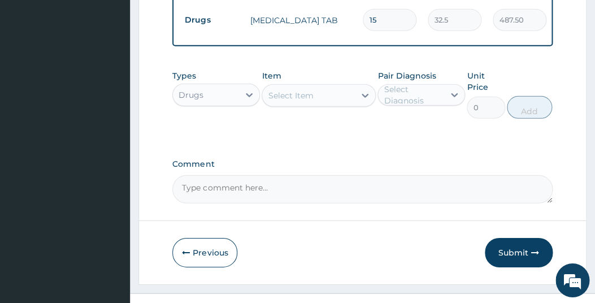
scroll to position [835, 0]
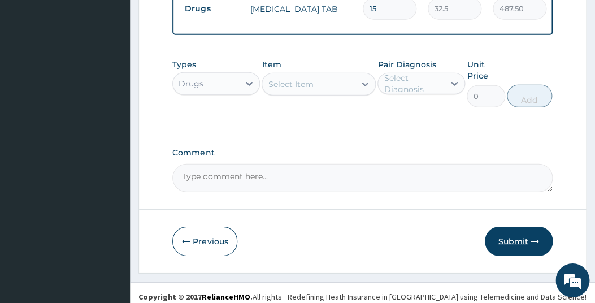
type input "15"
click at [513, 256] on button "Submit" at bounding box center [519, 241] width 68 height 29
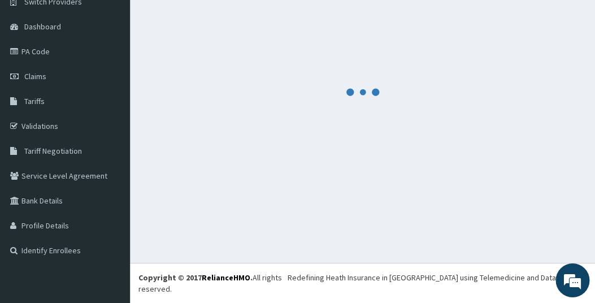
scroll to position [85, 0]
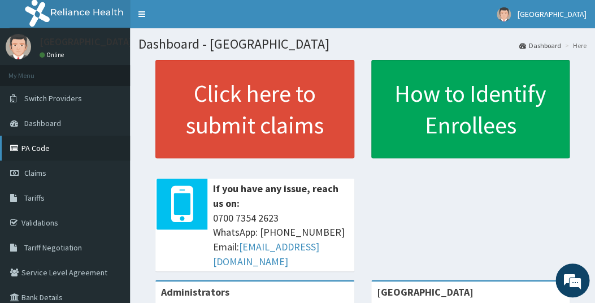
click at [33, 149] on link "PA Code" at bounding box center [65, 148] width 130 height 25
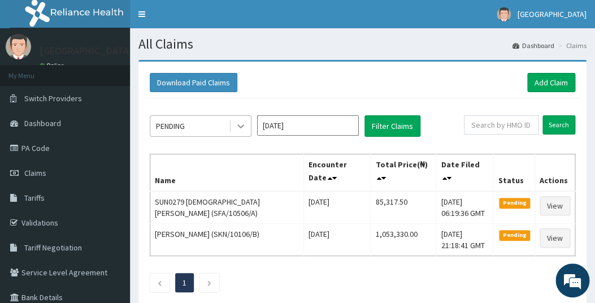
click at [240, 123] on icon at bounding box center [240, 125] width 11 height 11
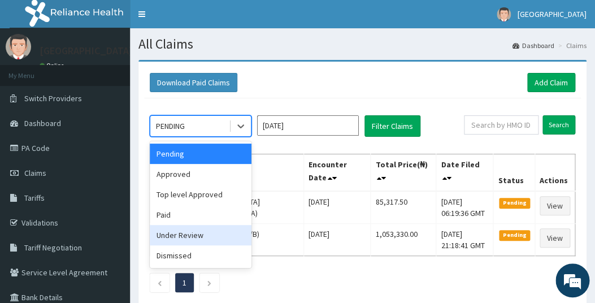
click at [188, 227] on div "Under Review" at bounding box center [201, 235] width 102 height 20
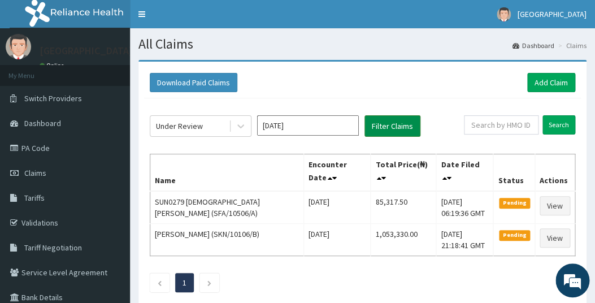
click at [386, 122] on button "Filter Claims" at bounding box center [393, 125] width 56 height 21
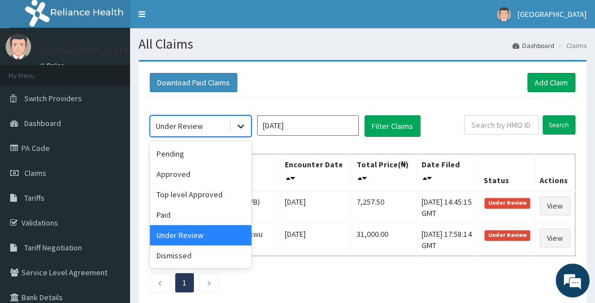
click at [242, 128] on icon at bounding box center [240, 125] width 11 height 11
click at [305, 270] on div "option Under Review, selected. option Under Review selected, 5 of 6. 6 results …" at bounding box center [362, 200] width 437 height 205
click at [242, 124] on icon at bounding box center [240, 125] width 11 height 11
click at [180, 172] on div "Approved" at bounding box center [201, 174] width 102 height 20
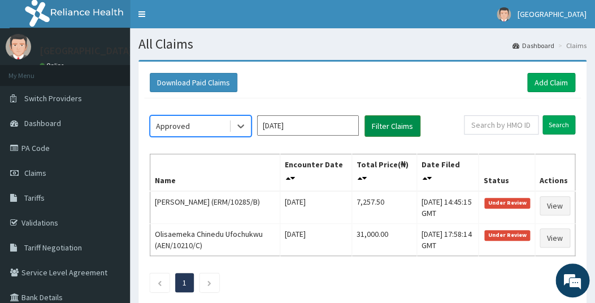
click at [379, 119] on button "Filter Claims" at bounding box center [393, 125] width 56 height 21
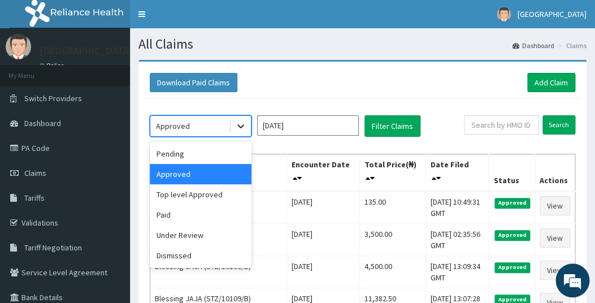
click at [242, 124] on icon at bounding box center [240, 125] width 11 height 11
click at [167, 216] on div "Paid" at bounding box center [201, 215] width 102 height 20
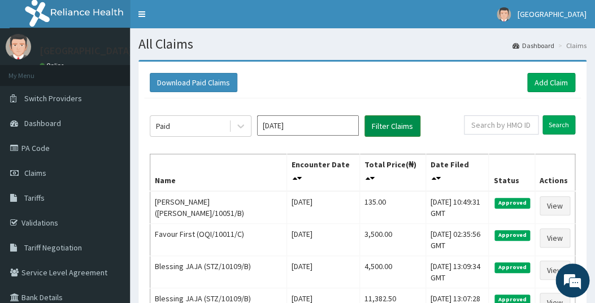
click at [384, 124] on button "Filter Claims" at bounding box center [393, 125] width 56 height 21
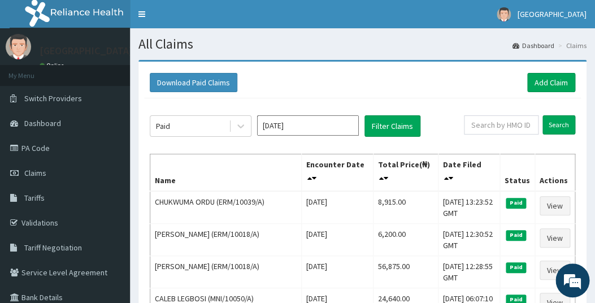
click at [335, 126] on input "Oct 2025" at bounding box center [308, 125] width 102 height 20
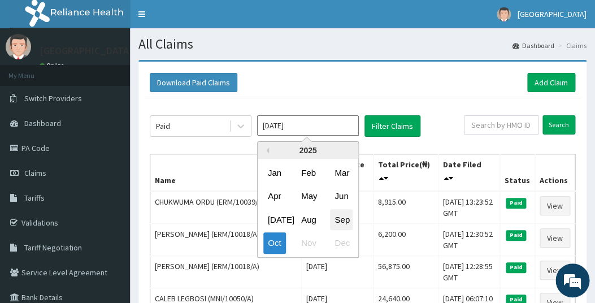
click at [344, 221] on div "Sep" at bounding box center [341, 219] width 23 height 21
type input "Sep 2025"
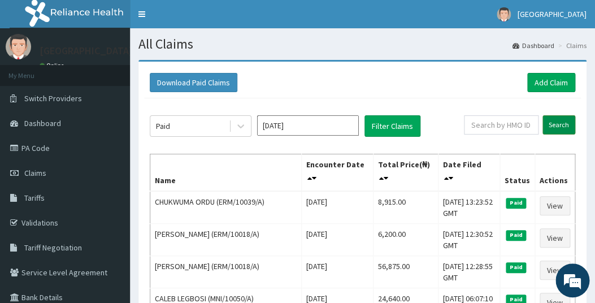
click at [558, 126] on input "Search" at bounding box center [559, 124] width 33 height 19
click at [387, 125] on button "Filter Claims" at bounding box center [393, 125] width 56 height 21
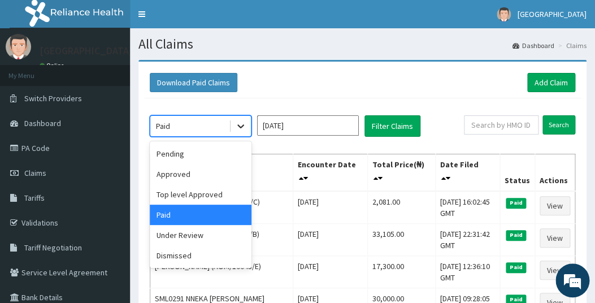
click at [241, 124] on icon at bounding box center [240, 125] width 11 height 11
click at [175, 174] on div "Approved" at bounding box center [201, 174] width 102 height 20
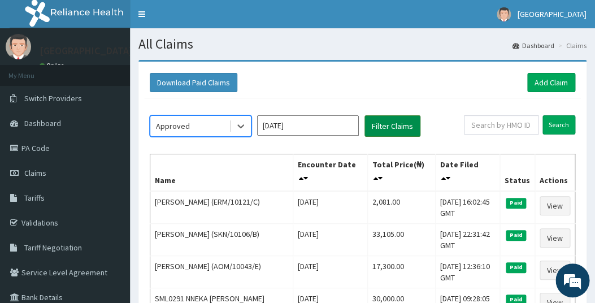
click at [389, 128] on button "Filter Claims" at bounding box center [393, 125] width 56 height 21
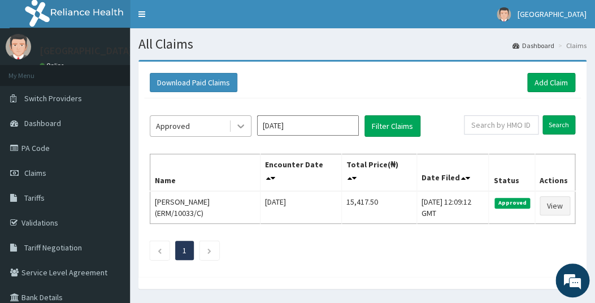
click at [240, 126] on icon at bounding box center [240, 125] width 11 height 11
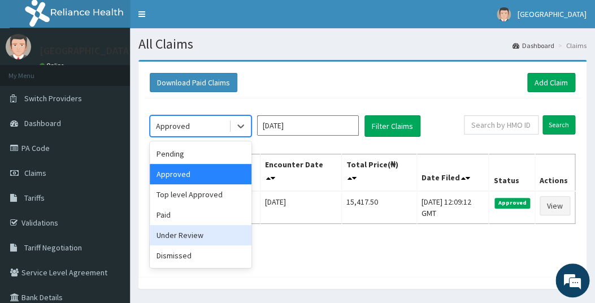
click at [172, 233] on div "Under Review" at bounding box center [201, 235] width 102 height 20
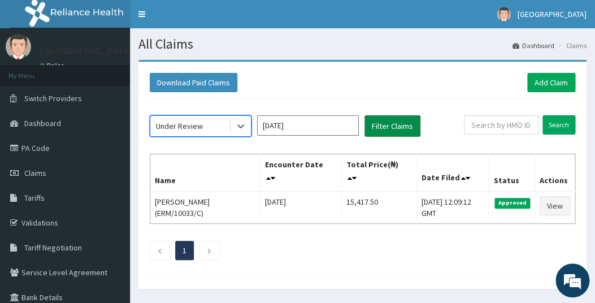
click at [395, 125] on button "Filter Claims" at bounding box center [393, 125] width 56 height 21
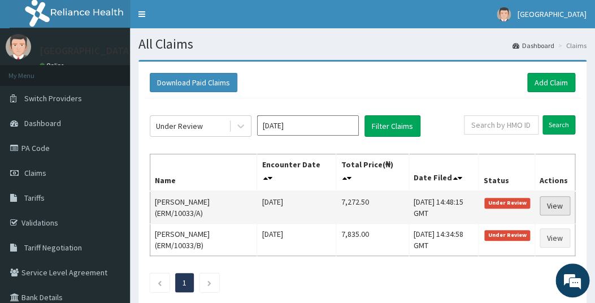
click at [553, 204] on link "View" at bounding box center [555, 205] width 31 height 19
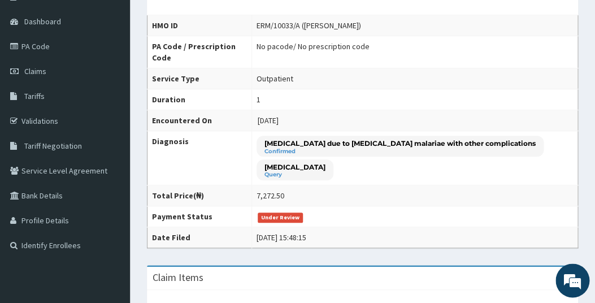
scroll to position [98, 0]
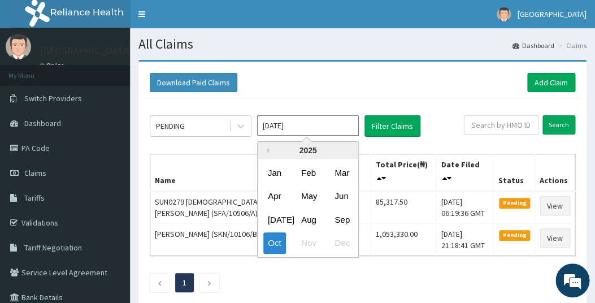
click at [335, 125] on input "[DATE]" at bounding box center [308, 125] width 102 height 20
click at [345, 217] on div "Sep" at bounding box center [341, 219] width 23 height 21
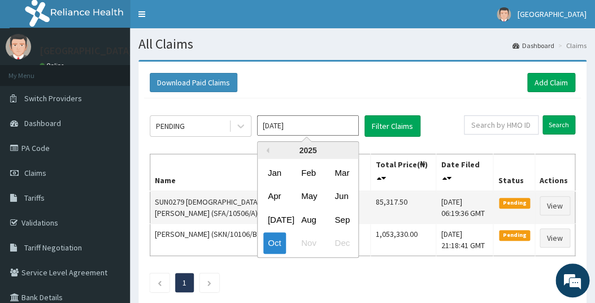
type input "[DATE]"
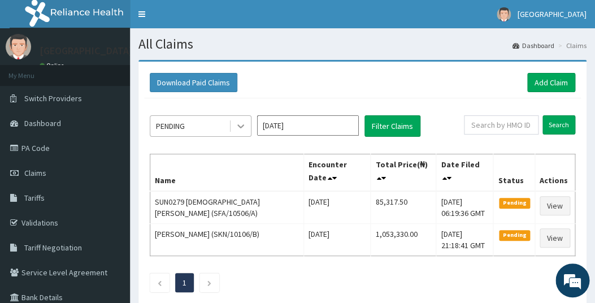
click at [241, 124] on icon at bounding box center [240, 125] width 11 height 11
click at [331, 83] on div "Download Paid Claims Add Claim" at bounding box center [363, 82] width 426 height 19
click at [389, 123] on button "Filter Claims" at bounding box center [393, 125] width 56 height 21
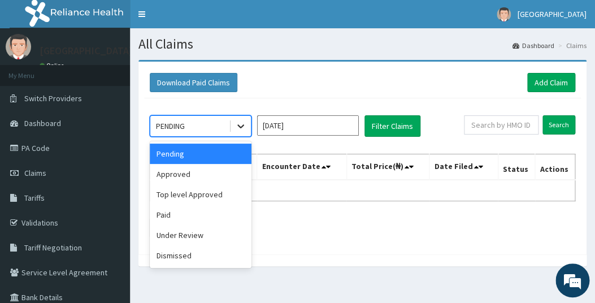
click at [243, 124] on icon at bounding box center [240, 125] width 11 height 11
click at [173, 175] on div "Approved" at bounding box center [201, 174] width 102 height 20
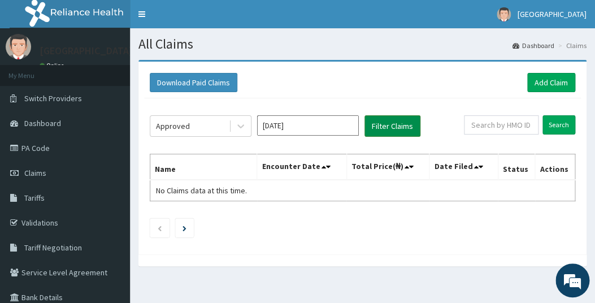
click at [379, 128] on button "Filter Claims" at bounding box center [393, 125] width 56 height 21
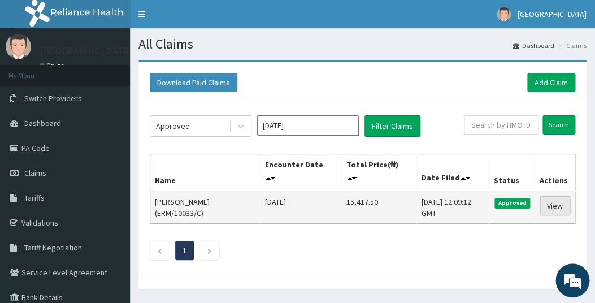
click at [550, 202] on link "View" at bounding box center [555, 205] width 31 height 19
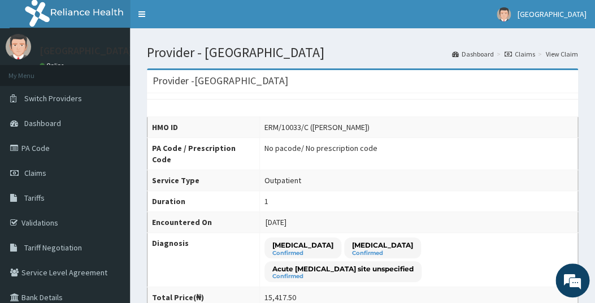
click at [355, 119] on td "ERM/10033/C (Jayne Tamarateina)" at bounding box center [419, 127] width 318 height 21
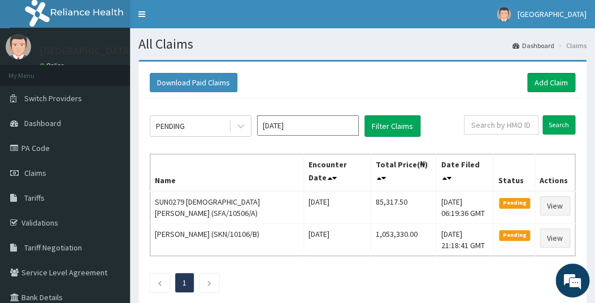
click at [317, 123] on input "[DATE]" at bounding box center [308, 125] width 102 height 20
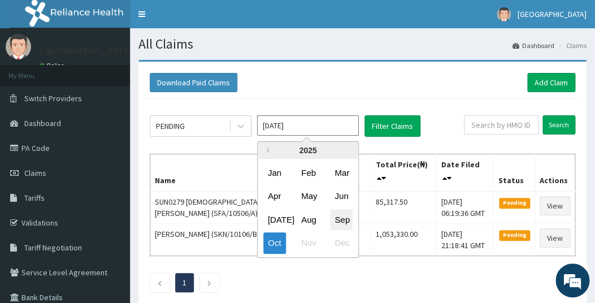
click at [344, 219] on div "Sep" at bounding box center [341, 219] width 23 height 21
type input "Sep 2025"
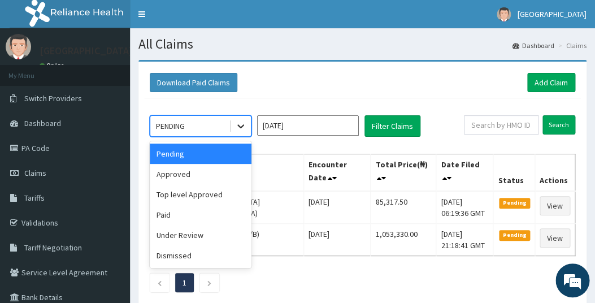
click at [241, 127] on icon at bounding box center [240, 127] width 7 height 4
click at [176, 174] on div "Approved" at bounding box center [201, 174] width 102 height 20
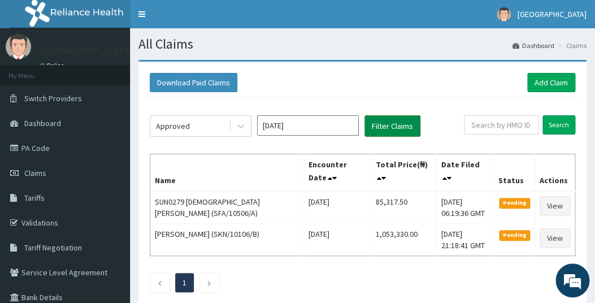
click at [389, 126] on button "Filter Claims" at bounding box center [393, 125] width 56 height 21
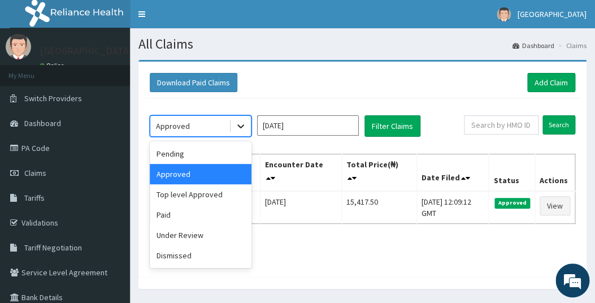
click at [239, 124] on icon at bounding box center [240, 125] width 11 height 11
click at [179, 237] on div "Under Review" at bounding box center [201, 235] width 102 height 20
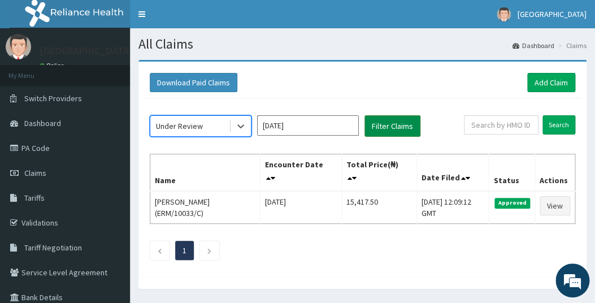
click at [391, 124] on button "Filter Claims" at bounding box center [393, 125] width 56 height 21
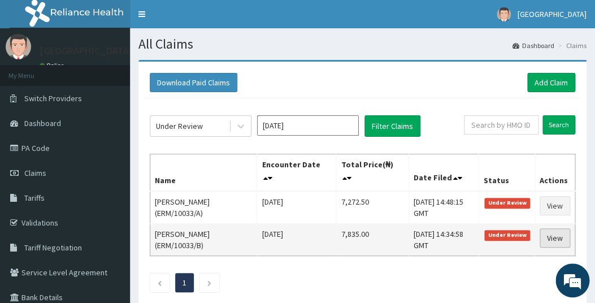
click at [554, 235] on link "View" at bounding box center [555, 237] width 31 height 19
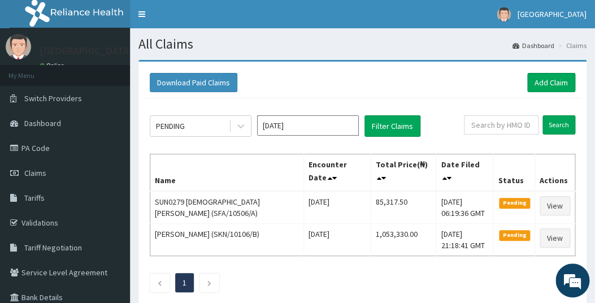
click at [318, 123] on input "[DATE]" at bounding box center [308, 125] width 102 height 20
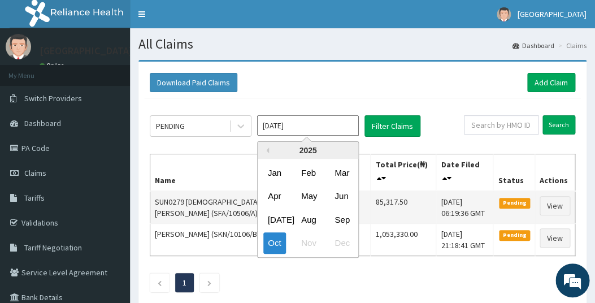
click at [344, 218] on div "Sep" at bounding box center [341, 219] width 23 height 21
type input "[DATE]"
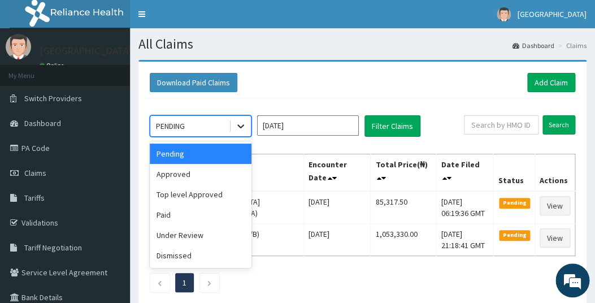
click at [240, 122] on icon at bounding box center [240, 125] width 11 height 11
click at [171, 235] on div "Under Review" at bounding box center [201, 235] width 102 height 20
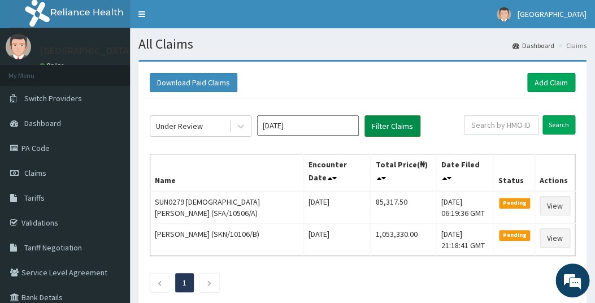
click at [395, 125] on button "Filter Claims" at bounding box center [393, 125] width 56 height 21
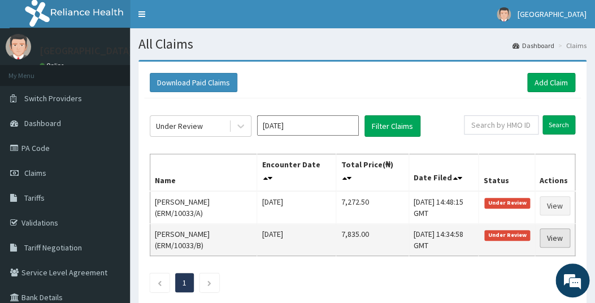
click at [552, 236] on link "View" at bounding box center [555, 237] width 31 height 19
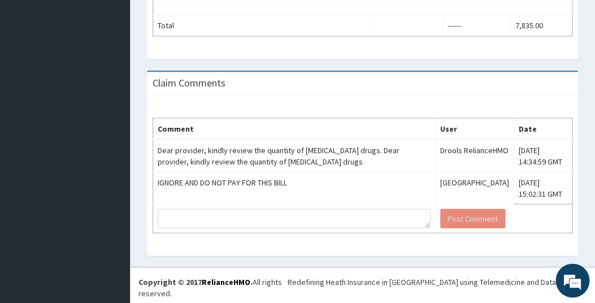
scroll to position [546, 0]
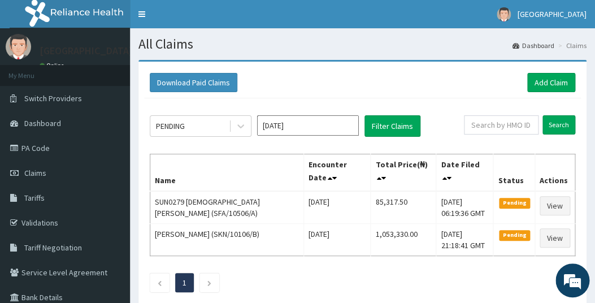
click at [343, 123] on input "[DATE]" at bounding box center [308, 125] width 102 height 20
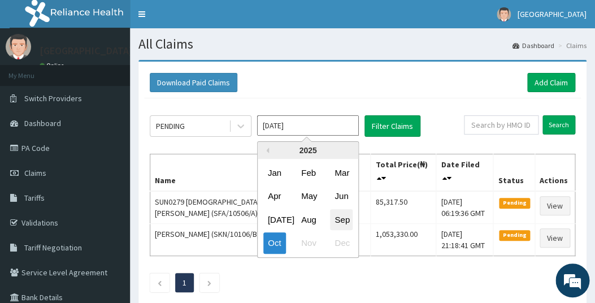
click at [336, 221] on div "Sep" at bounding box center [341, 219] width 23 height 21
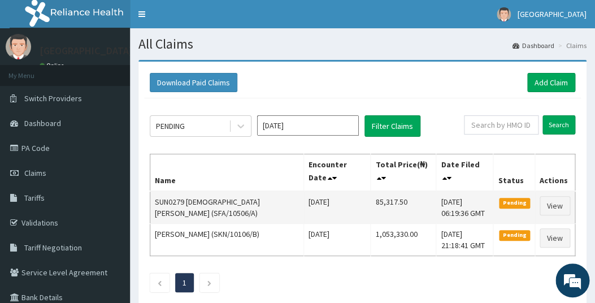
type input "[DATE]"
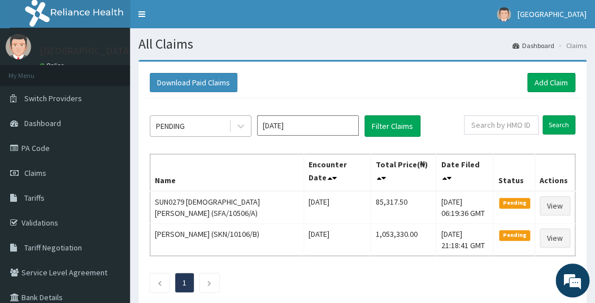
click at [208, 123] on div "PENDING" at bounding box center [189, 126] width 79 height 18
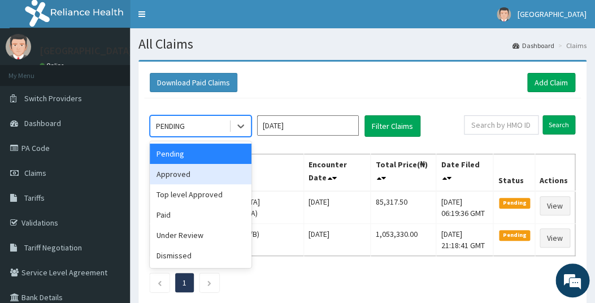
click at [185, 171] on div "Approved" at bounding box center [201, 174] width 102 height 20
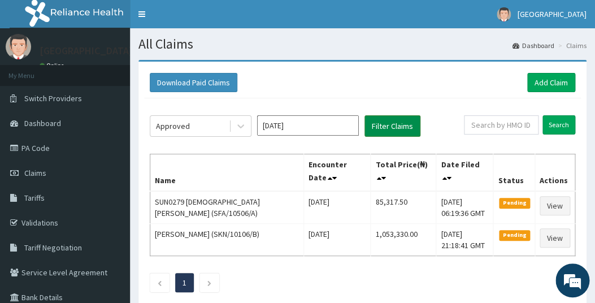
click at [390, 123] on button "Filter Claims" at bounding box center [393, 125] width 56 height 21
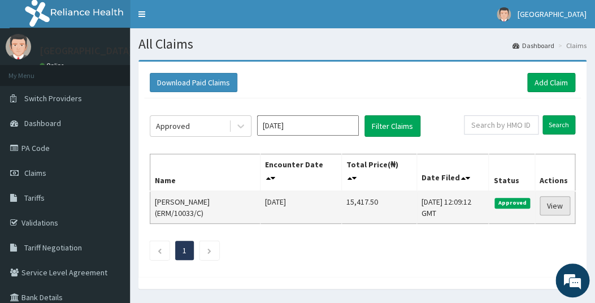
click at [552, 205] on link "View" at bounding box center [555, 205] width 31 height 19
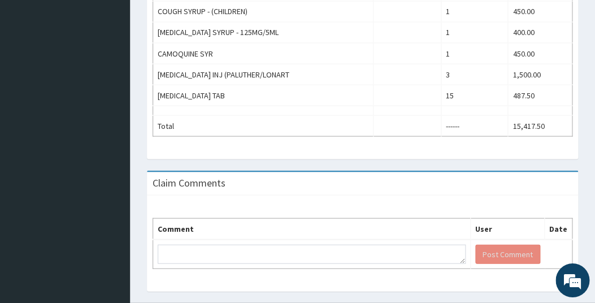
scroll to position [546, 0]
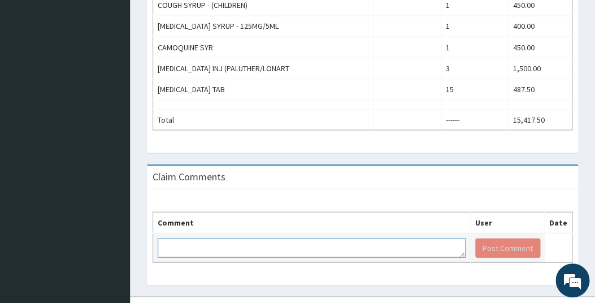
click at [195, 242] on textarea at bounding box center [312, 247] width 308 height 19
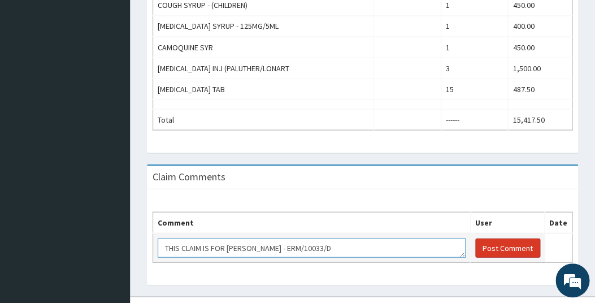
type textarea "THIS CLAIM IS FOR ETHAN TUODOLO - ERM/10033/D"
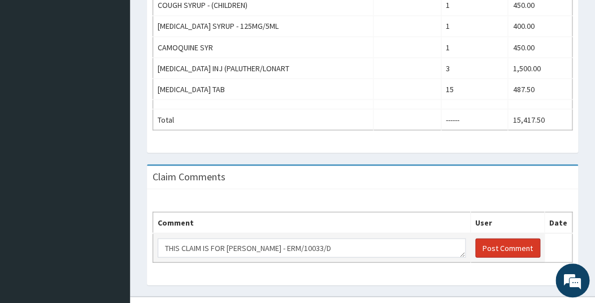
click at [512, 240] on button "Post Comment" at bounding box center [507, 247] width 65 height 19
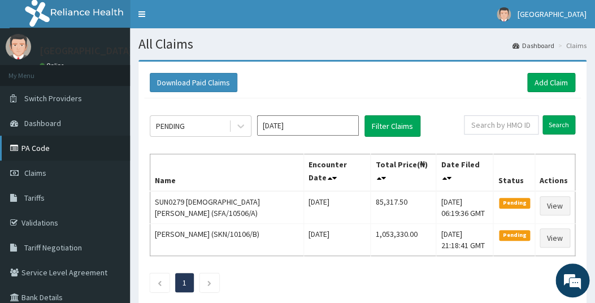
click at [32, 148] on link "PA Code" at bounding box center [65, 148] width 130 height 25
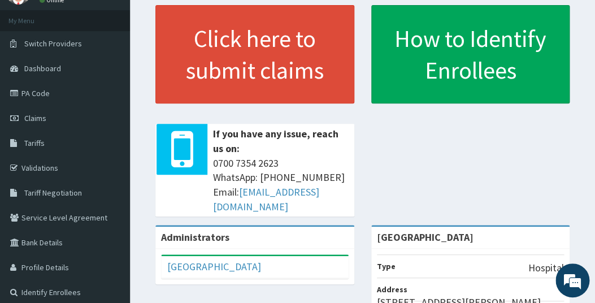
scroll to position [99, 0]
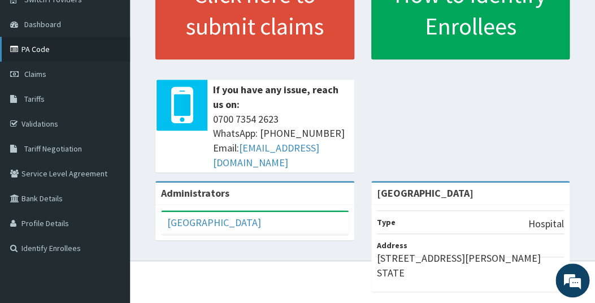
click at [36, 49] on link "PA Code" at bounding box center [65, 49] width 130 height 25
